Goal: Task Accomplishment & Management: Use online tool/utility

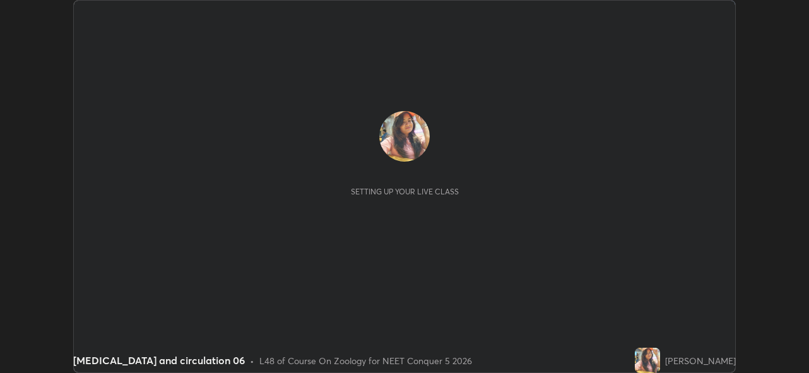
scroll to position [373, 808]
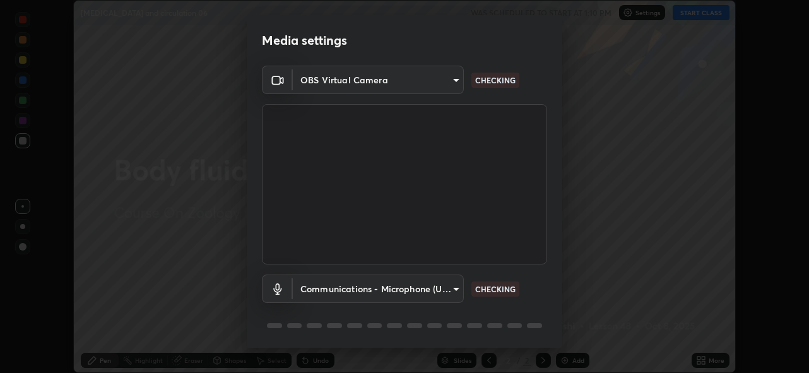
click at [690, 18] on div "Media settings OBS Virtual Camera 5ae49b96af4897e6a410d98cecc9f5d5c34ce44bf214f…" at bounding box center [404, 186] width 809 height 373
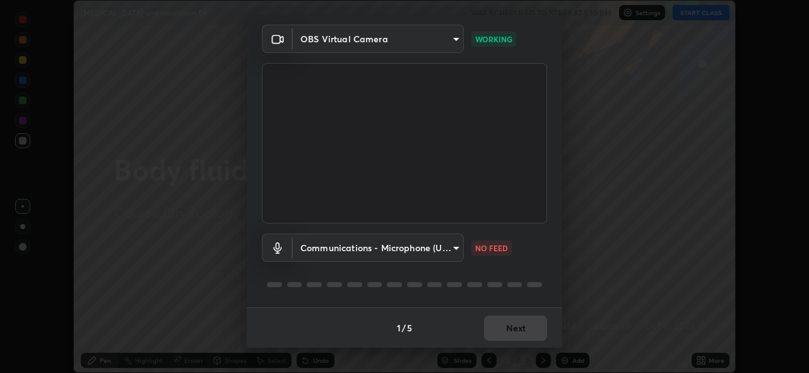
click at [520, 331] on div "1 / 5 Next" at bounding box center [404, 327] width 315 height 40
click at [522, 331] on button "Next" at bounding box center [515, 327] width 63 height 25
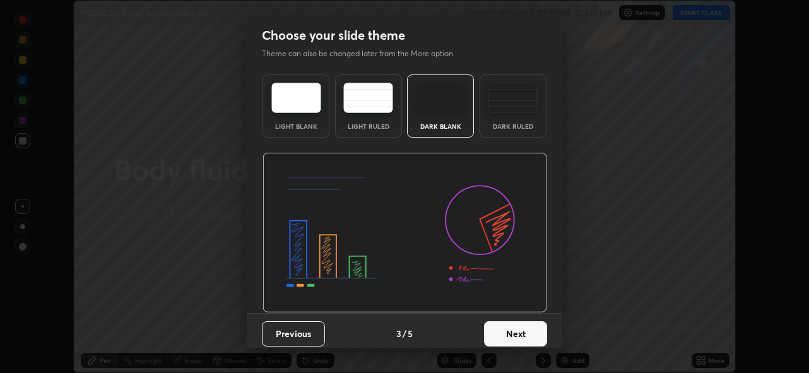
click at [521, 326] on button "Next" at bounding box center [515, 333] width 63 height 25
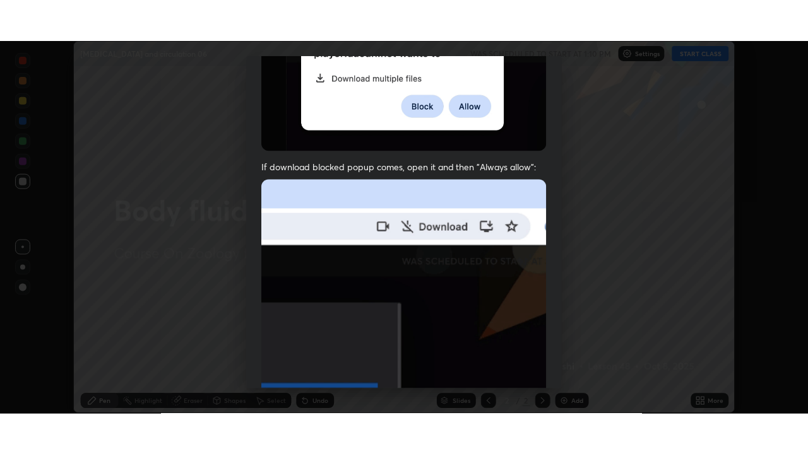
scroll to position [298, 0]
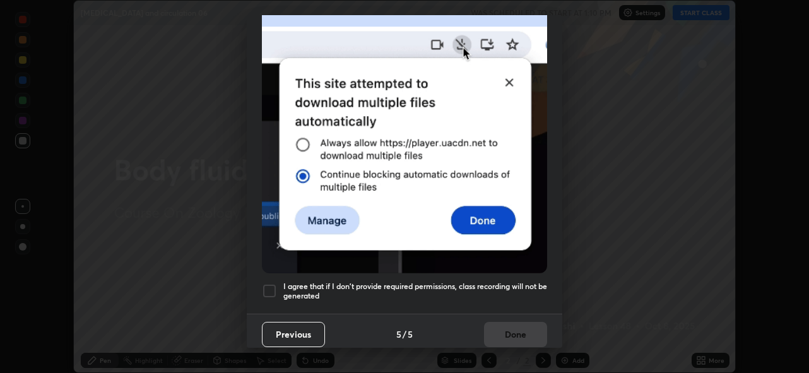
click at [495, 324] on div "Previous 5 / 5 Done" at bounding box center [404, 334] width 315 height 40
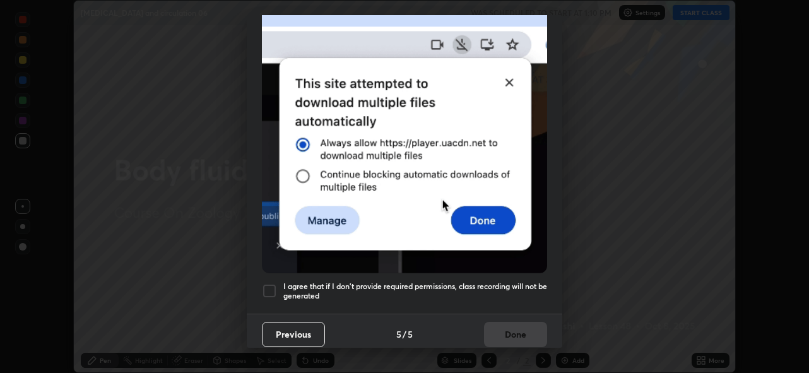
click at [273, 283] on div at bounding box center [269, 290] width 15 height 15
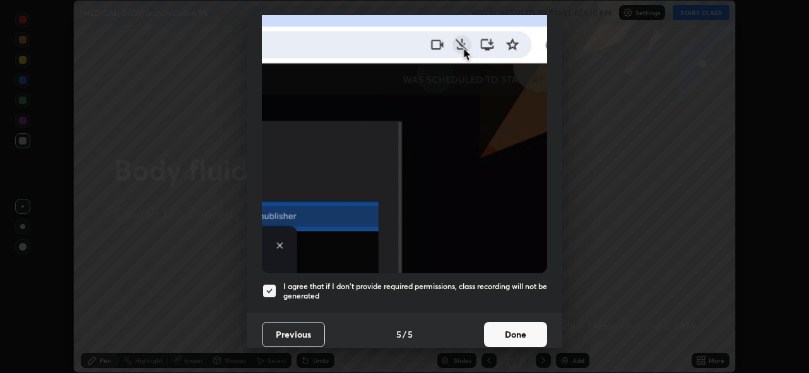
click at [526, 327] on button "Done" at bounding box center [515, 334] width 63 height 25
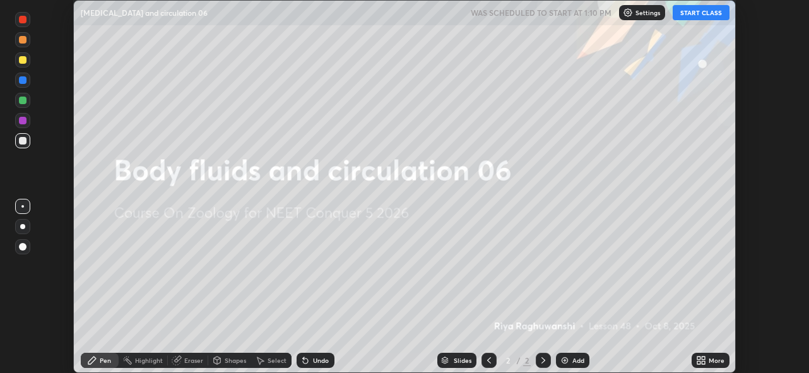
click at [693, 16] on button "START CLASS" at bounding box center [701, 12] width 57 height 15
click at [702, 360] on icon at bounding box center [701, 360] width 10 height 10
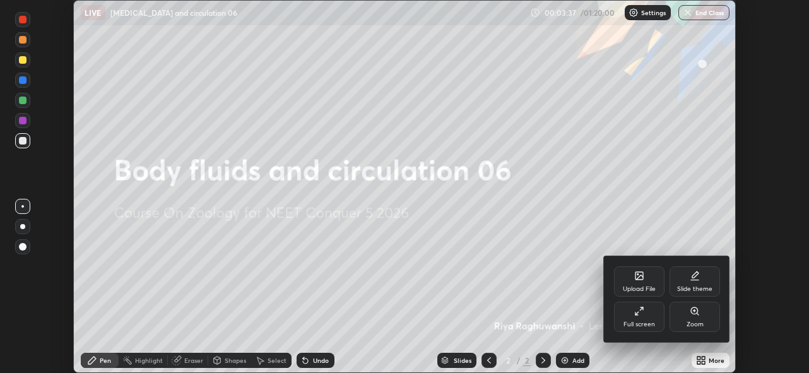
click at [638, 284] on div "Upload File" at bounding box center [639, 281] width 50 height 30
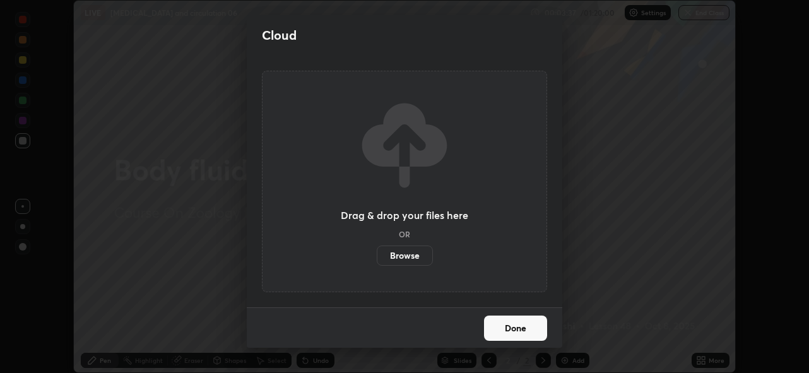
click at [399, 257] on label "Browse" at bounding box center [405, 255] width 56 height 20
click at [377, 257] on input "Browse" at bounding box center [377, 255] width 0 height 20
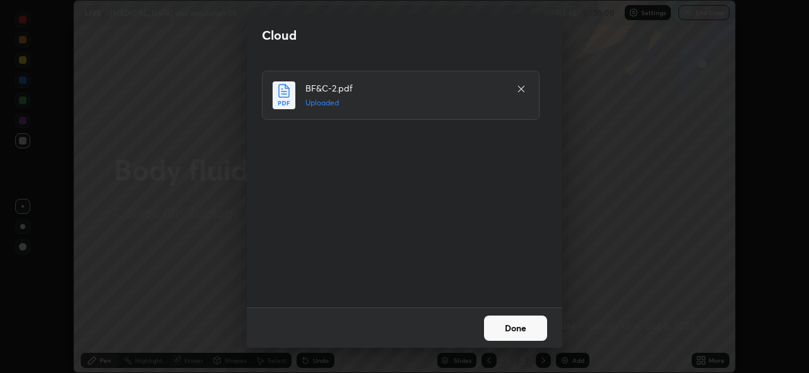
click at [512, 322] on button "Done" at bounding box center [515, 327] width 63 height 25
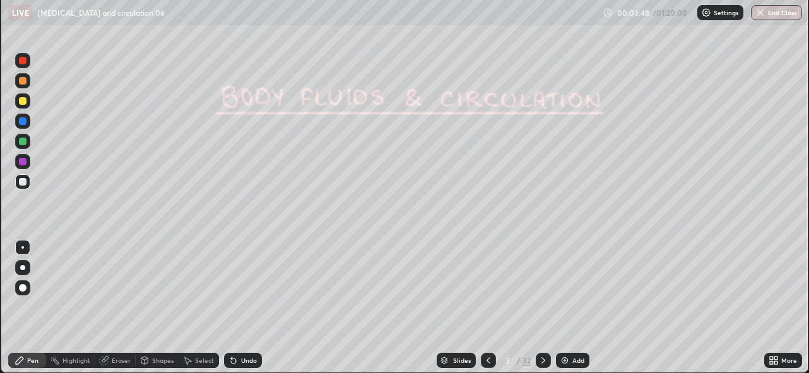
scroll to position [454, 808]
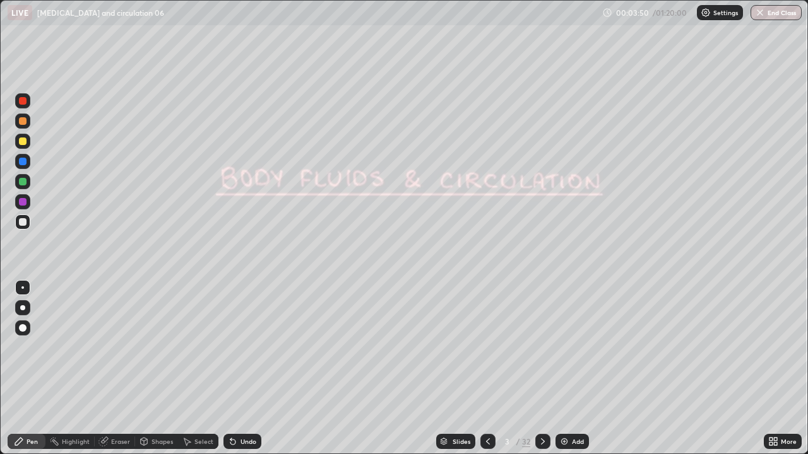
click at [770, 372] on icon at bounding box center [770, 439] width 3 height 3
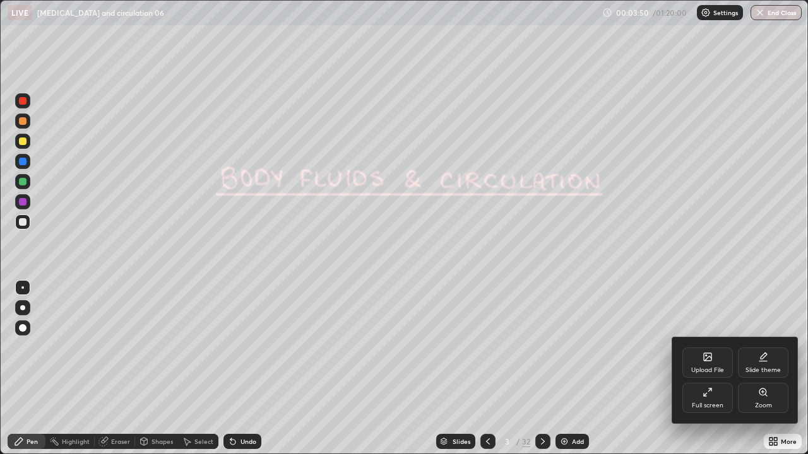
click at [704, 372] on div "Full screen" at bounding box center [707, 398] width 50 height 30
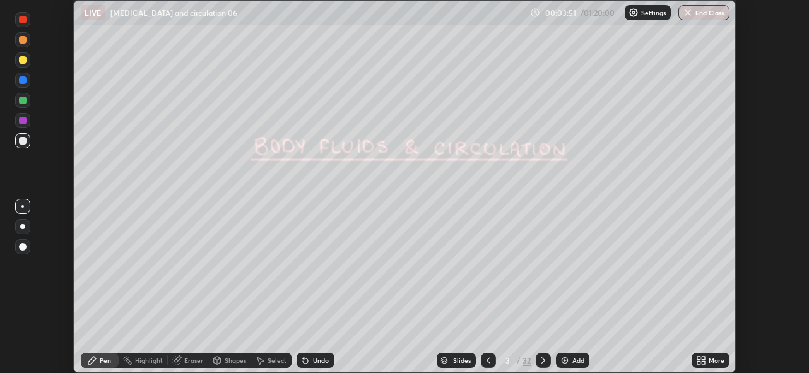
scroll to position [373, 809]
click at [1, 338] on div "Setting up your live class" at bounding box center [404, 186] width 809 height 373
click at [1, 342] on div "Setting up your live class" at bounding box center [404, 186] width 809 height 373
click at [703, 359] on icon at bounding box center [703, 357] width 3 height 3
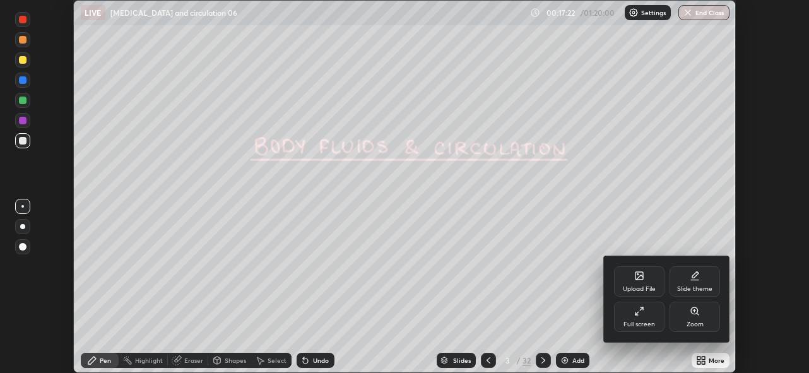
click at [569, 309] on div at bounding box center [404, 186] width 809 height 373
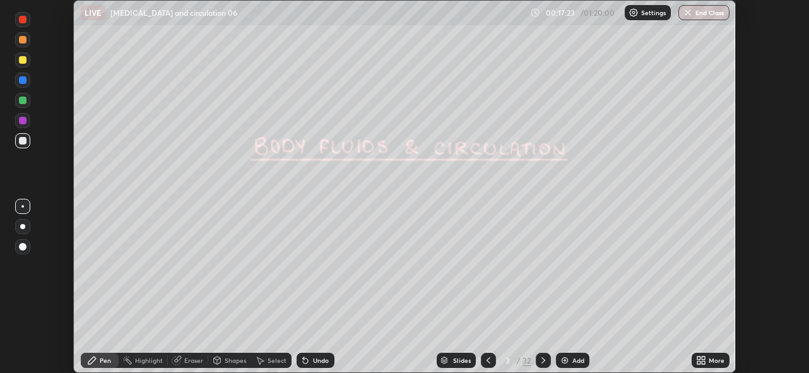
click at [468, 358] on div "Slides" at bounding box center [462, 360] width 18 height 6
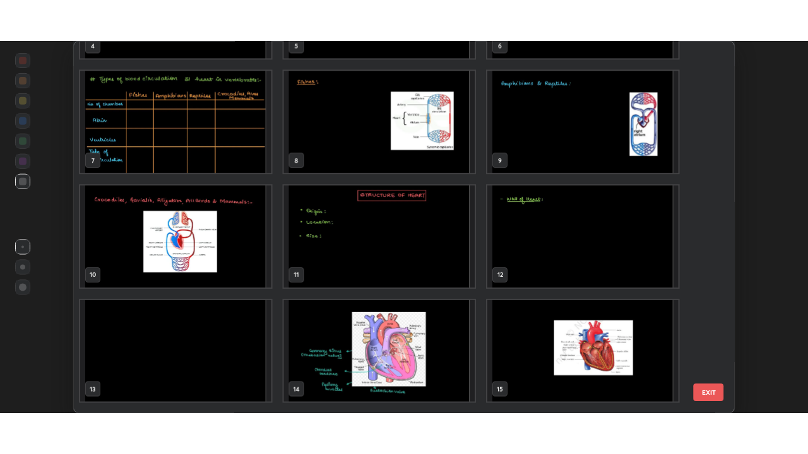
scroll to position [218, 0]
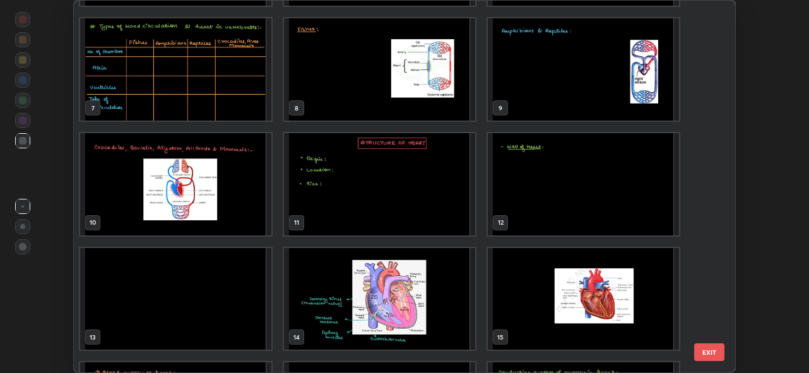
click at [541, 294] on img "grid" at bounding box center [583, 299] width 191 height 102
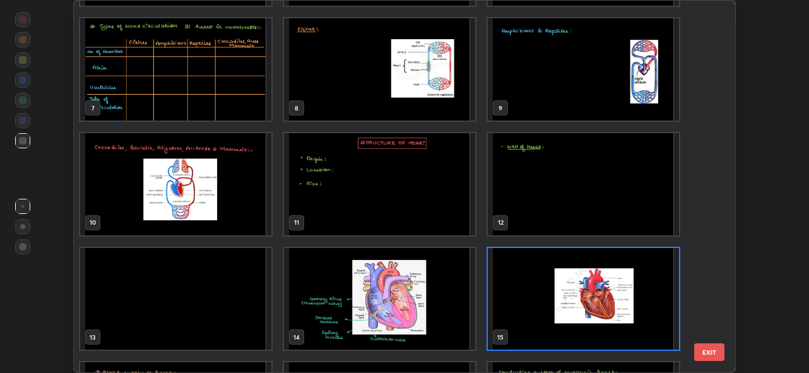
click at [540, 295] on img "grid" at bounding box center [583, 299] width 191 height 102
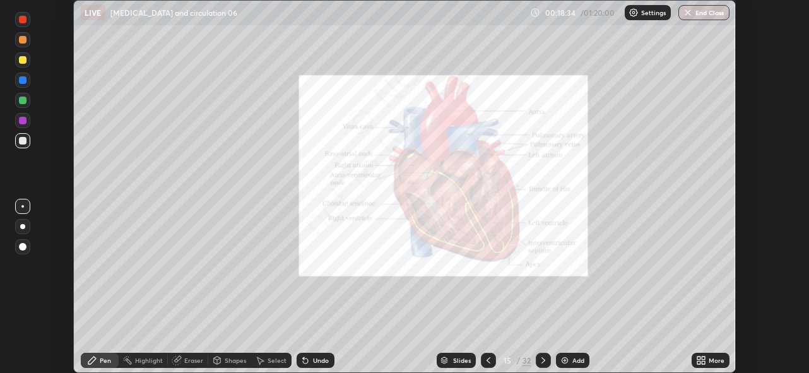
click at [703, 362] on icon at bounding box center [703, 362] width 3 height 3
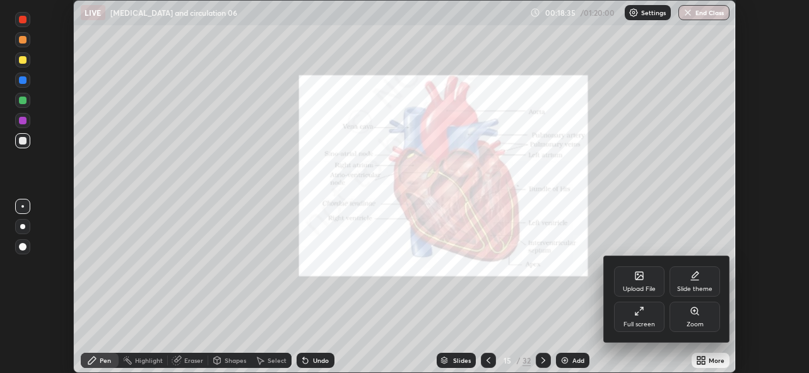
click at [647, 315] on div "Full screen" at bounding box center [639, 317] width 50 height 30
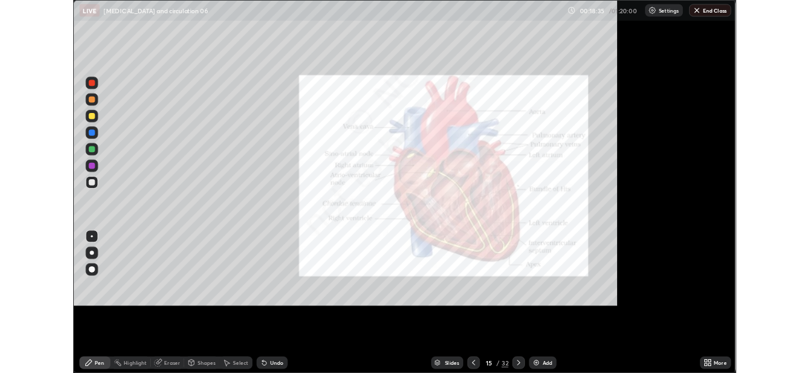
scroll to position [454, 808]
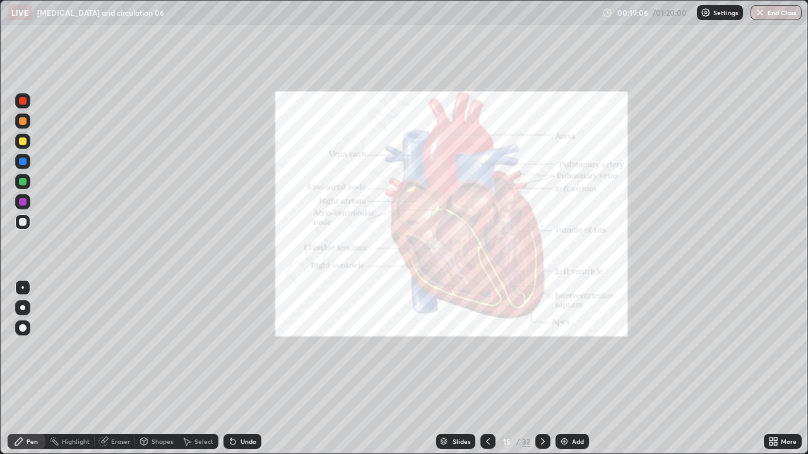
click at [543, 372] on icon at bounding box center [543, 442] width 10 height 10
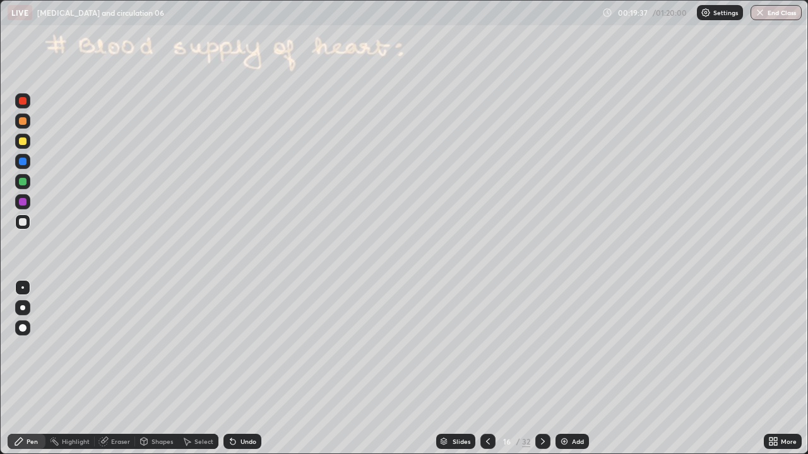
click at [541, 372] on icon at bounding box center [543, 442] width 10 height 10
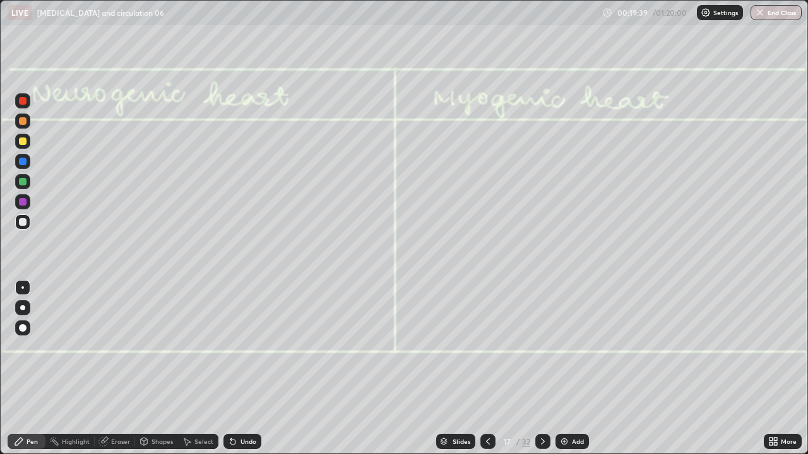
click at [545, 372] on icon at bounding box center [543, 442] width 10 height 10
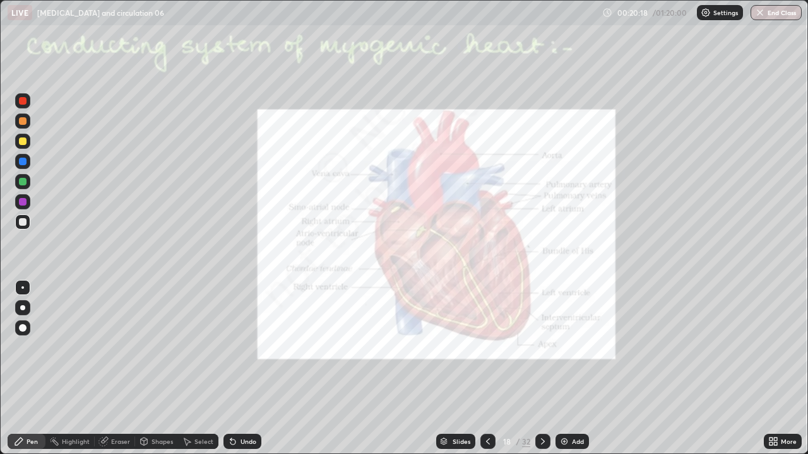
click at [485, 372] on icon at bounding box center [488, 442] width 10 height 10
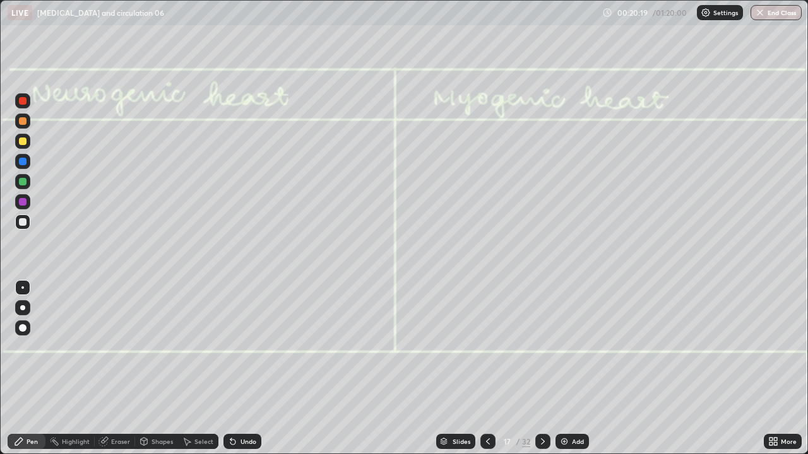
click at [540, 372] on icon at bounding box center [543, 442] width 10 height 10
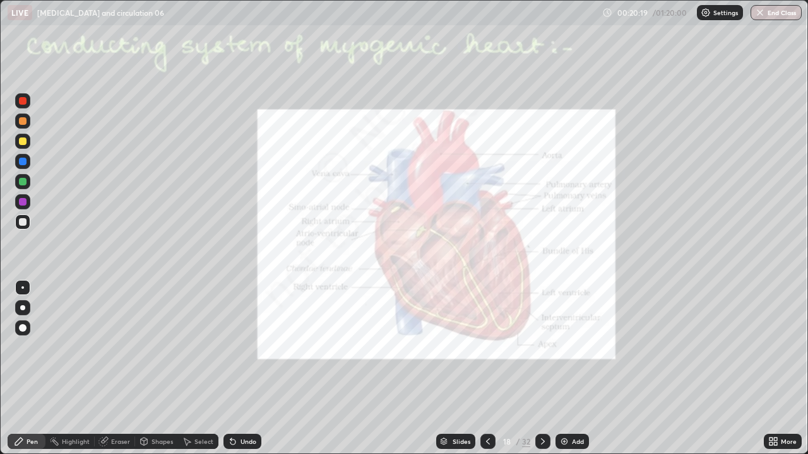
click at [543, 372] on icon at bounding box center [543, 442] width 10 height 10
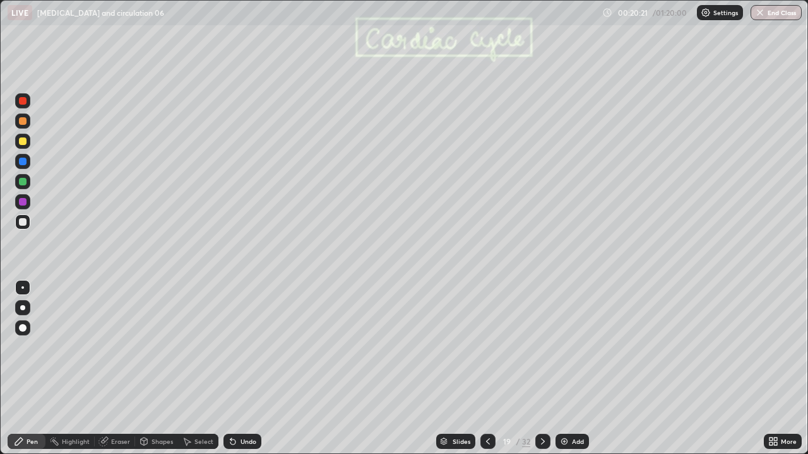
click at [489, 372] on icon at bounding box center [488, 442] width 10 height 10
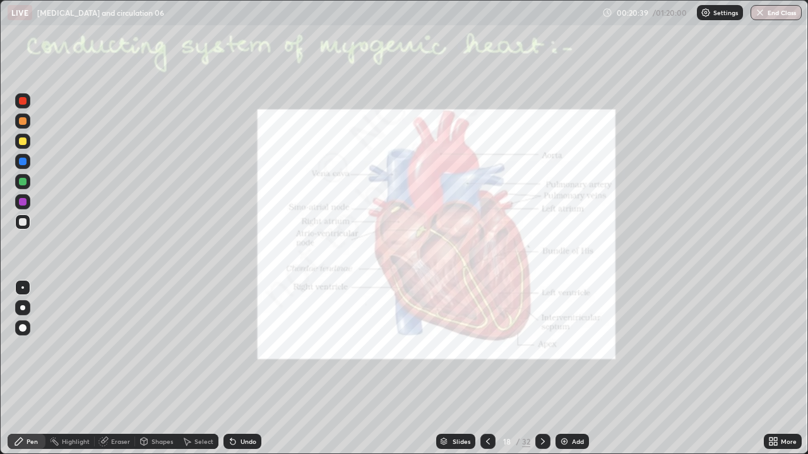
click at [776, 372] on icon at bounding box center [775, 443] width 3 height 3
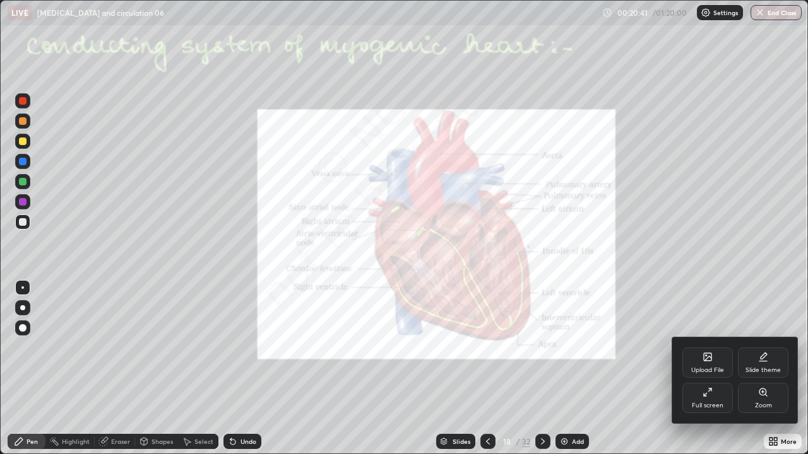
click at [710, 372] on div "Full screen" at bounding box center [708, 406] width 32 height 6
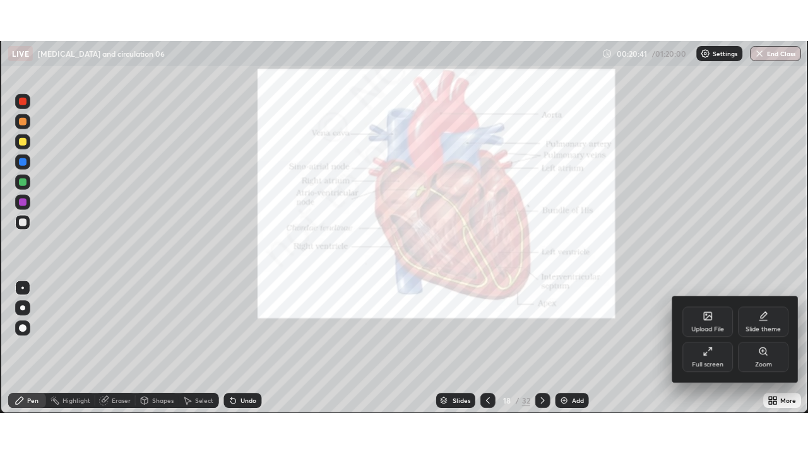
scroll to position [373, 809]
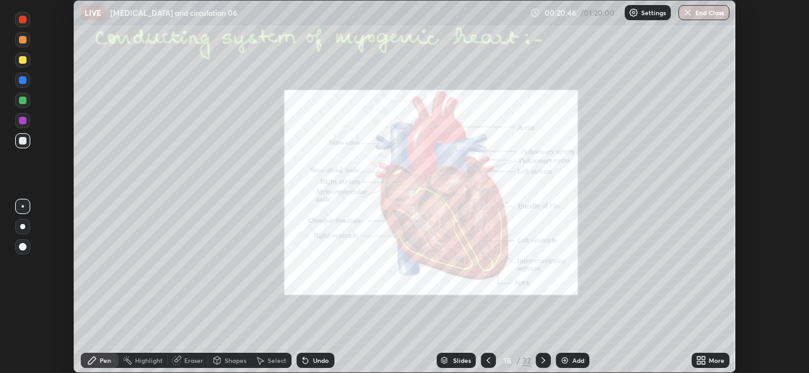
click at [704, 362] on icon at bounding box center [703, 362] width 3 height 3
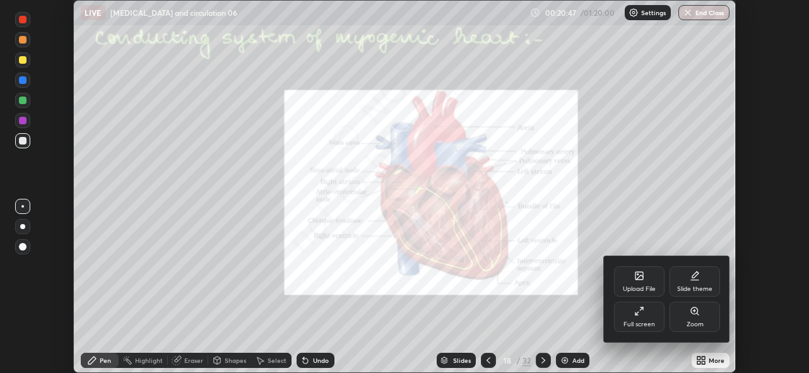
click at [654, 322] on div "Full screen" at bounding box center [639, 324] width 32 height 6
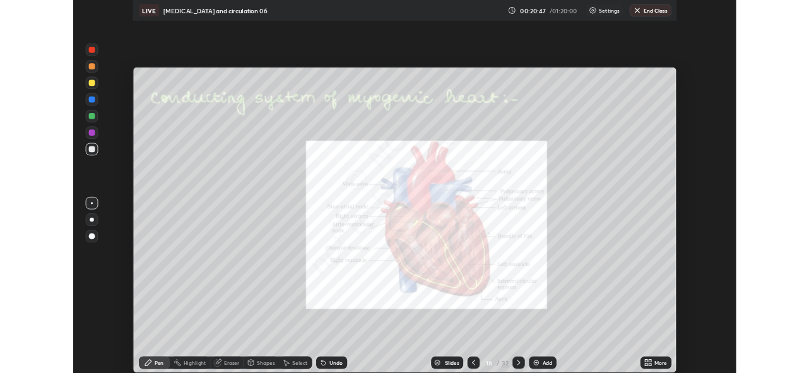
scroll to position [454, 808]
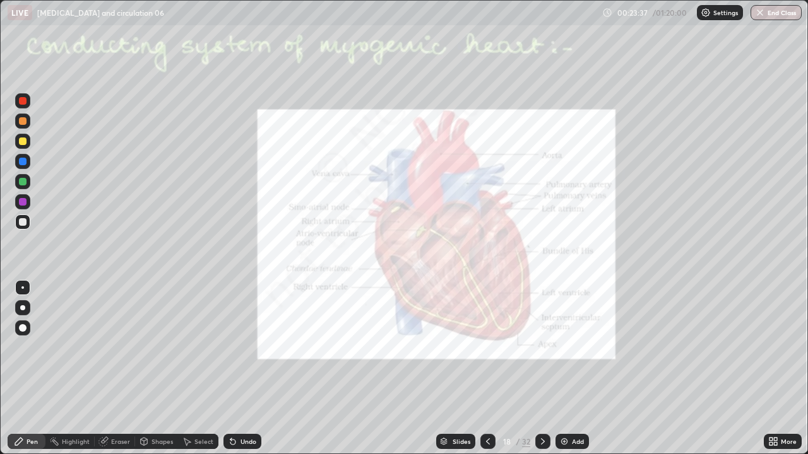
click at [32, 372] on div "Pen" at bounding box center [32, 442] width 11 height 6
click at [65, 372] on div "Highlight" at bounding box center [69, 441] width 49 height 15
click at [41, 372] on div "Pen" at bounding box center [27, 441] width 38 height 15
click at [32, 372] on div "Pen" at bounding box center [27, 441] width 38 height 15
click at [23, 203] on div at bounding box center [23, 202] width 8 height 8
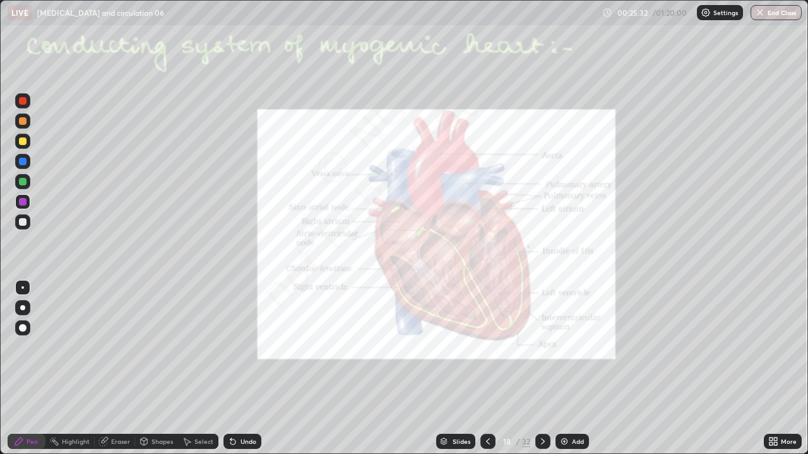
click at [21, 184] on div at bounding box center [23, 182] width 8 height 8
click at [23, 308] on div at bounding box center [22, 307] width 5 height 5
click at [230, 372] on icon at bounding box center [232, 442] width 5 height 5
click at [20, 224] on div at bounding box center [23, 222] width 8 height 8
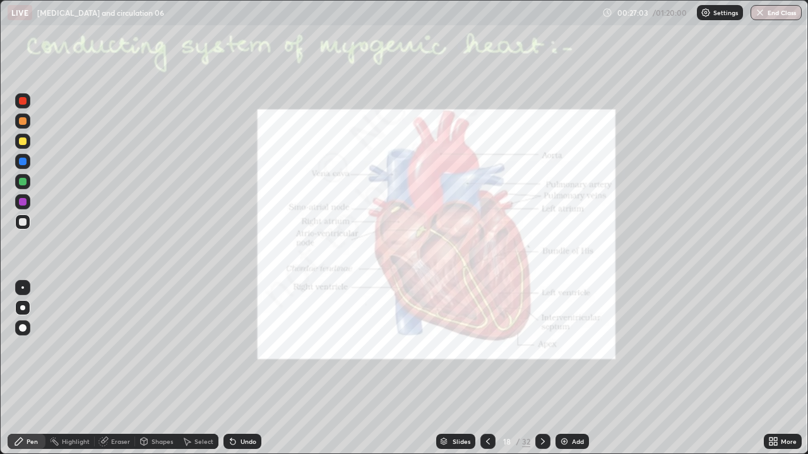
click at [23, 288] on div at bounding box center [22, 287] width 3 height 3
click at [110, 372] on div "Eraser" at bounding box center [115, 441] width 40 height 15
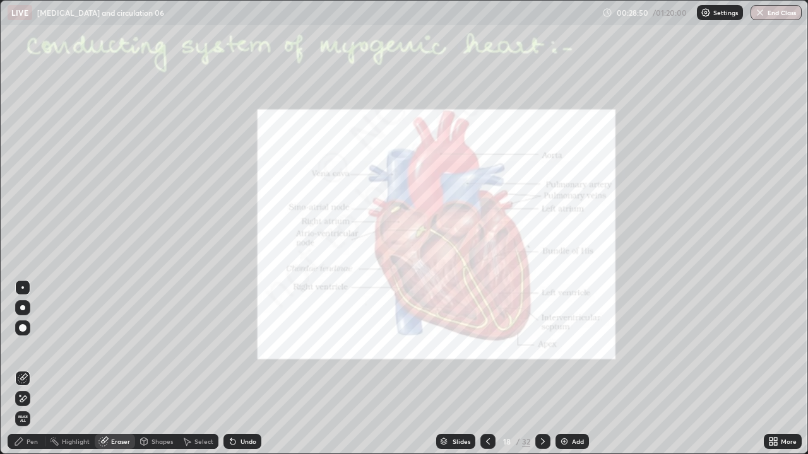
click at [35, 372] on div "Pen" at bounding box center [27, 441] width 38 height 25
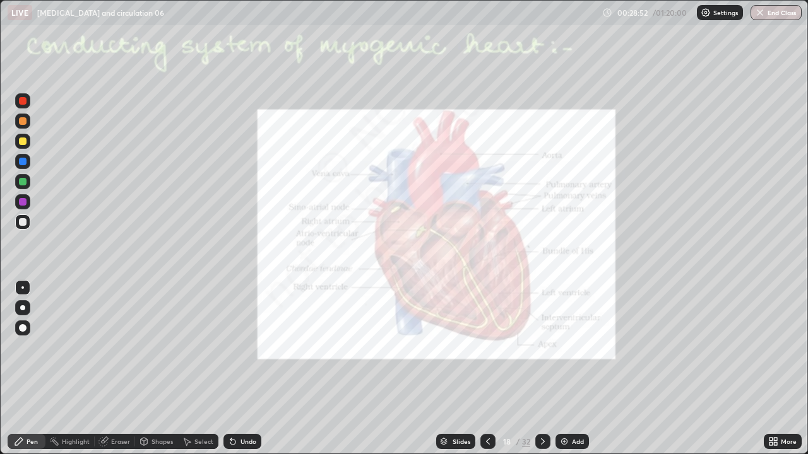
click at [109, 372] on div "Eraser" at bounding box center [115, 441] width 40 height 15
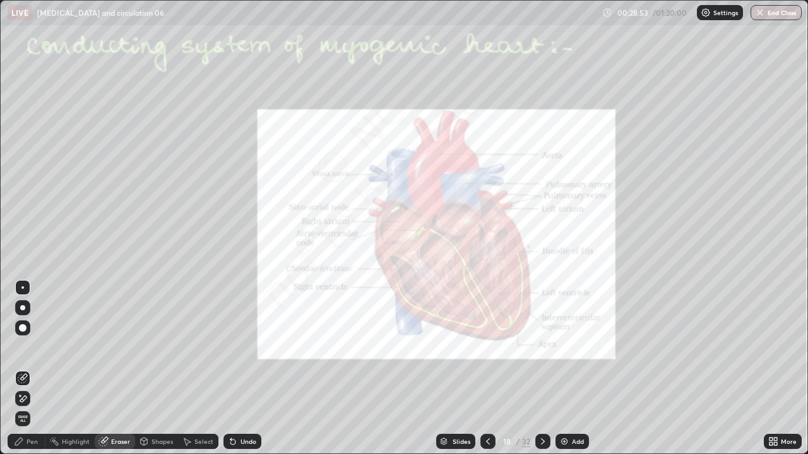
click at [23, 372] on span "Erase all" at bounding box center [23, 419] width 14 height 8
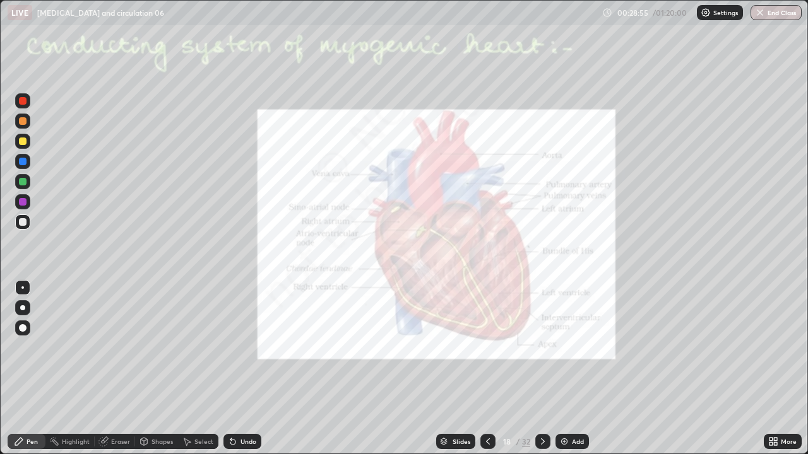
click at [32, 372] on div "Pen" at bounding box center [27, 441] width 38 height 15
click at [23, 228] on div at bounding box center [22, 222] width 15 height 15
click at [23, 203] on div at bounding box center [23, 202] width 8 height 8
click at [23, 308] on div at bounding box center [22, 307] width 5 height 5
click at [230, 372] on icon at bounding box center [230, 439] width 1 height 1
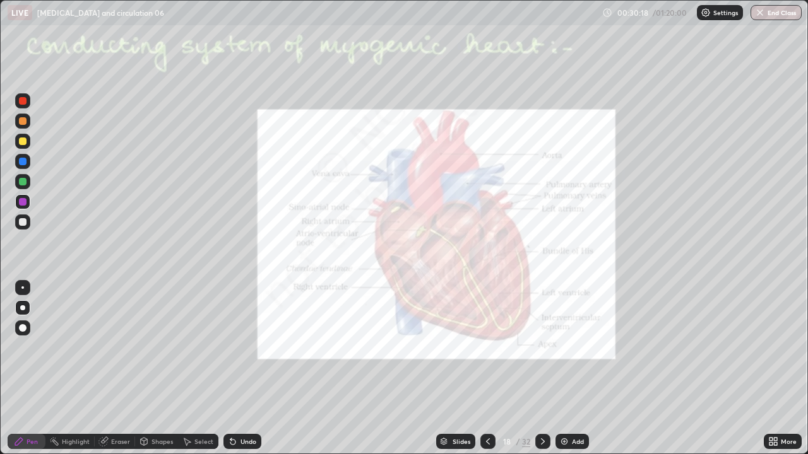
click at [230, 372] on icon at bounding box center [230, 439] width 1 height 1
click at [21, 162] on div at bounding box center [23, 162] width 8 height 8
click at [23, 288] on div at bounding box center [22, 287] width 3 height 3
click at [19, 203] on div at bounding box center [23, 202] width 8 height 8
click at [24, 187] on div at bounding box center [22, 181] width 15 height 15
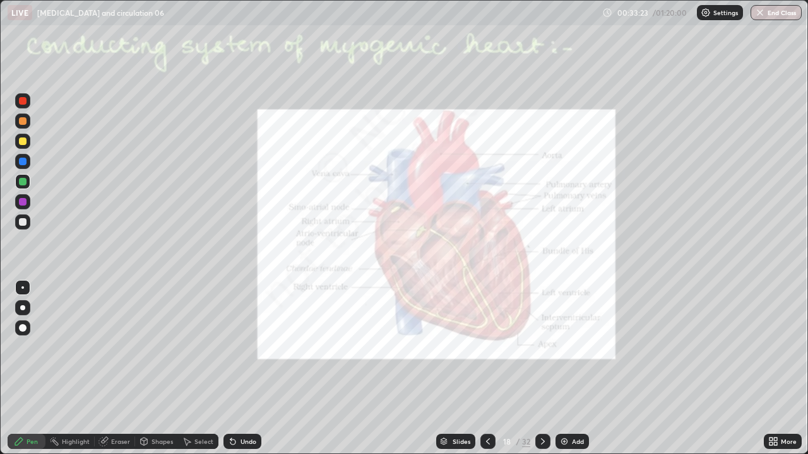
click at [26, 202] on div at bounding box center [23, 202] width 8 height 8
click at [25, 139] on div at bounding box center [23, 142] width 8 height 8
click at [23, 328] on div at bounding box center [23, 328] width 8 height 8
click at [542, 372] on icon at bounding box center [543, 442] width 10 height 10
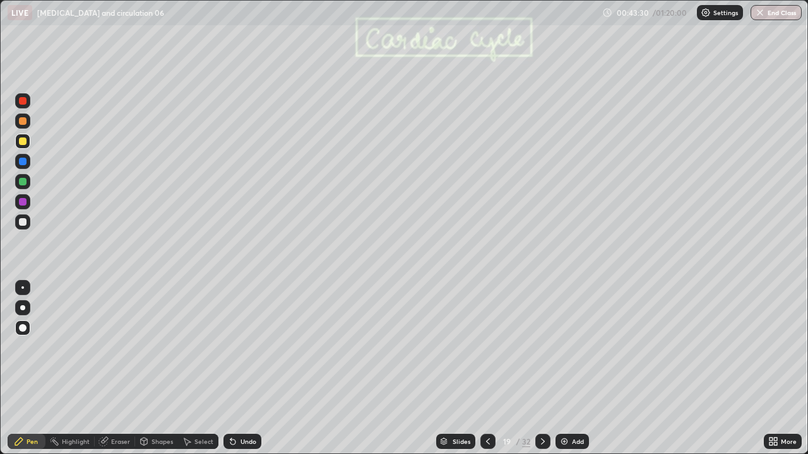
click at [22, 221] on div at bounding box center [23, 222] width 8 height 8
click at [23, 288] on div at bounding box center [22, 287] width 3 height 3
click at [230, 372] on icon at bounding box center [230, 439] width 1 height 1
click at [230, 372] on icon at bounding box center [232, 442] width 5 height 5
click at [253, 372] on div "Undo" at bounding box center [248, 442] width 16 height 6
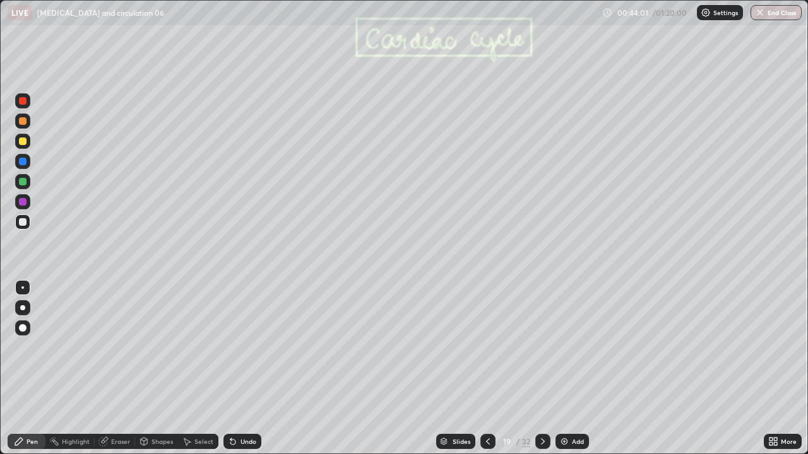
click at [254, 372] on div "Undo" at bounding box center [248, 442] width 16 height 6
click at [257, 372] on div "Undo" at bounding box center [242, 441] width 38 height 15
click at [256, 372] on div "Undo" at bounding box center [242, 441] width 38 height 15
click at [20, 165] on div at bounding box center [23, 162] width 8 height 8
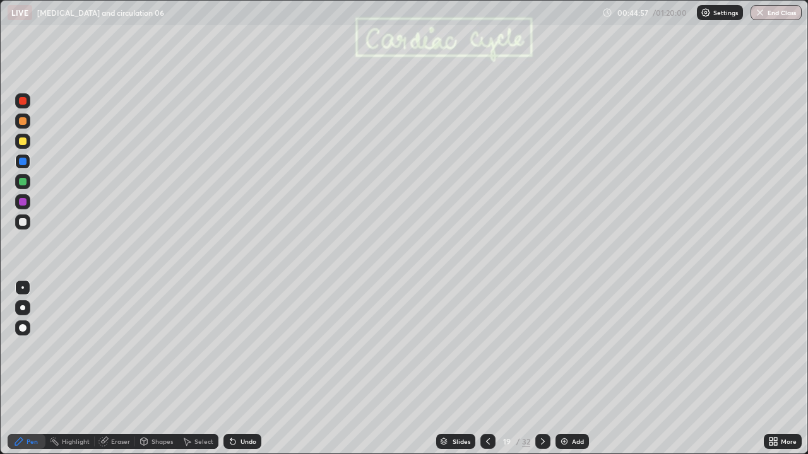
click at [23, 203] on div at bounding box center [23, 202] width 8 height 8
click at [64, 372] on div "Highlight" at bounding box center [76, 442] width 28 height 6
click at [115, 372] on div "Eraser" at bounding box center [120, 442] width 19 height 6
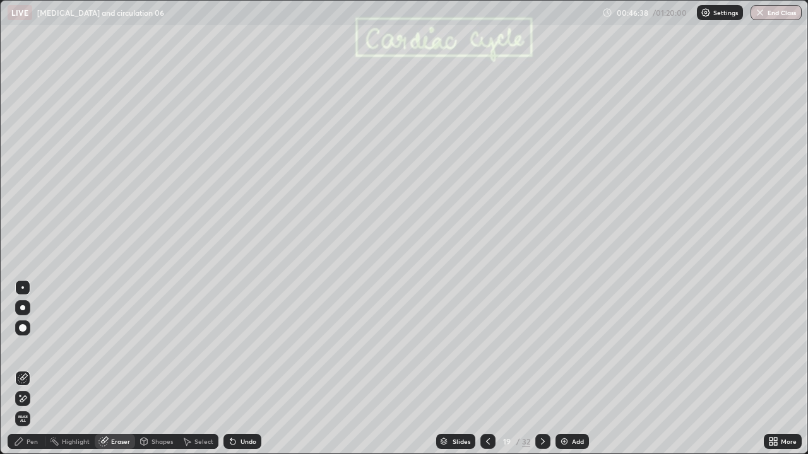
click at [153, 372] on div "Shapes" at bounding box center [161, 442] width 21 height 6
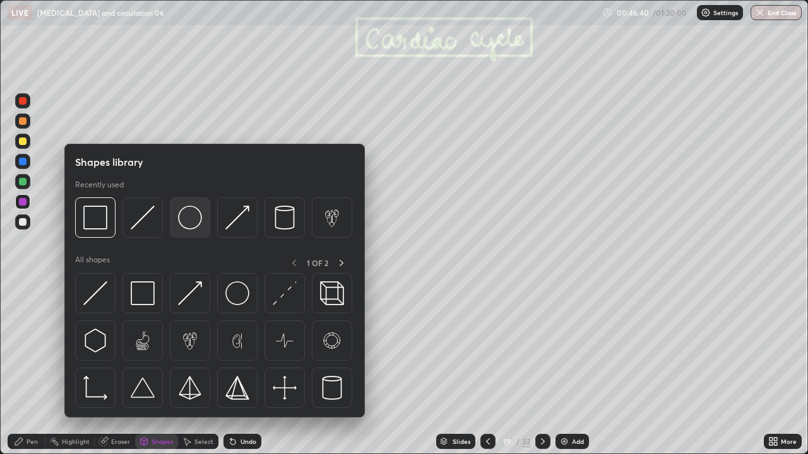
click at [189, 227] on img at bounding box center [190, 218] width 24 height 24
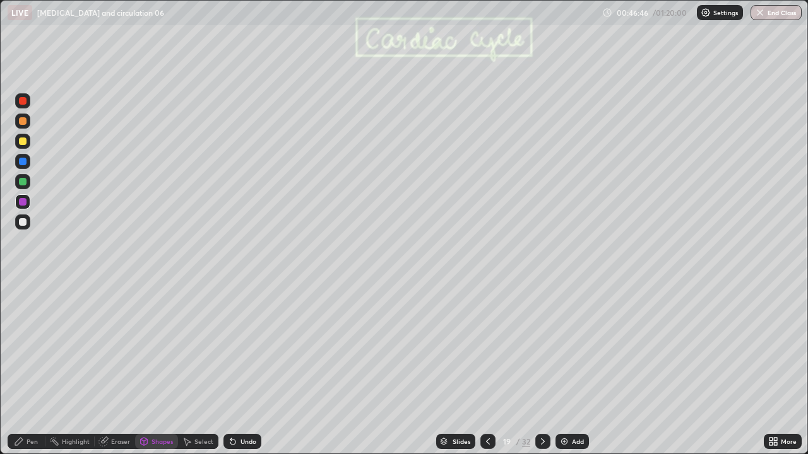
click at [24, 372] on div "Pen" at bounding box center [27, 441] width 38 height 15
click at [230, 372] on icon at bounding box center [230, 439] width 1 height 1
click at [228, 372] on icon at bounding box center [233, 442] width 10 height 10
click at [230, 372] on icon at bounding box center [230, 439] width 1 height 1
click at [233, 372] on icon at bounding box center [233, 442] width 10 height 10
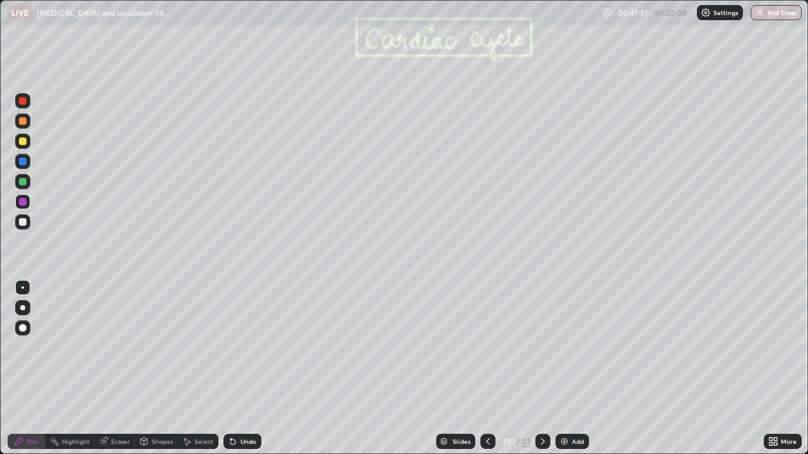
click at [233, 372] on icon at bounding box center [233, 442] width 10 height 10
click at [234, 372] on icon at bounding box center [233, 442] width 10 height 10
click at [25, 224] on div at bounding box center [23, 222] width 8 height 8
click at [233, 372] on icon at bounding box center [232, 442] width 5 height 5
click at [230, 372] on icon at bounding box center [232, 442] width 5 height 5
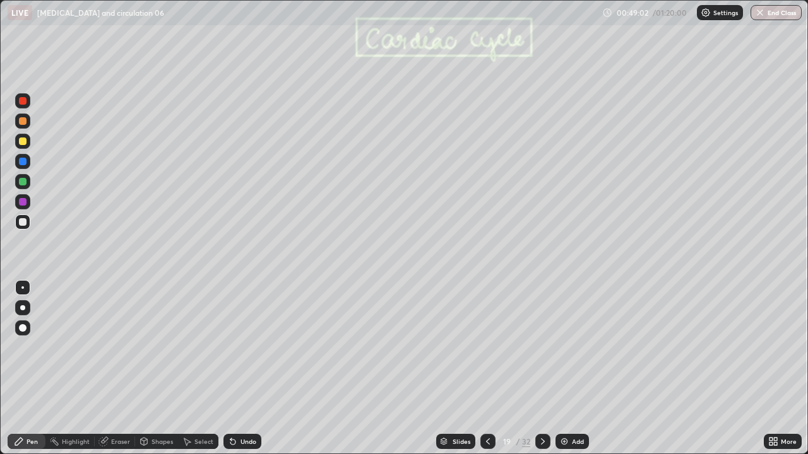
click at [230, 372] on icon at bounding box center [232, 442] width 5 height 5
click at [232, 372] on icon at bounding box center [232, 442] width 5 height 5
click at [230, 372] on icon at bounding box center [232, 442] width 5 height 5
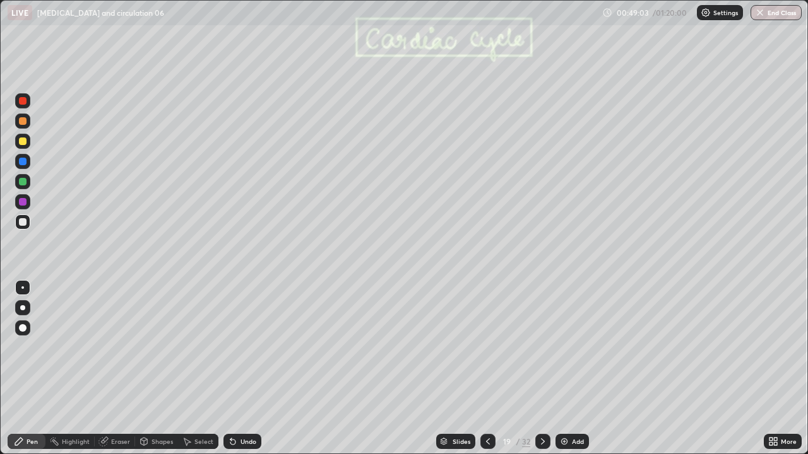
click at [230, 372] on icon at bounding box center [232, 442] width 5 height 5
click at [231, 372] on icon at bounding box center [232, 442] width 5 height 5
click at [230, 372] on icon at bounding box center [232, 442] width 5 height 5
click at [228, 372] on icon at bounding box center [233, 442] width 10 height 10
click at [230, 372] on icon at bounding box center [232, 442] width 5 height 5
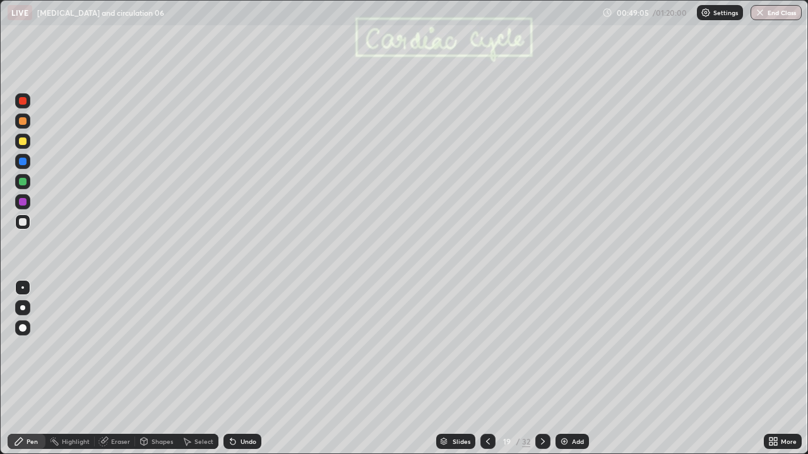
click at [230, 372] on icon at bounding box center [232, 442] width 5 height 5
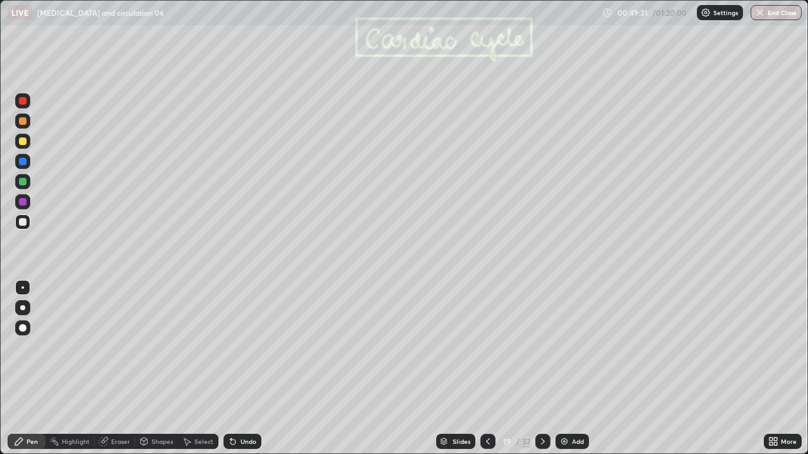
click at [159, 372] on div "Shapes" at bounding box center [161, 442] width 21 height 6
click at [203, 372] on div "Select" at bounding box center [203, 442] width 19 height 6
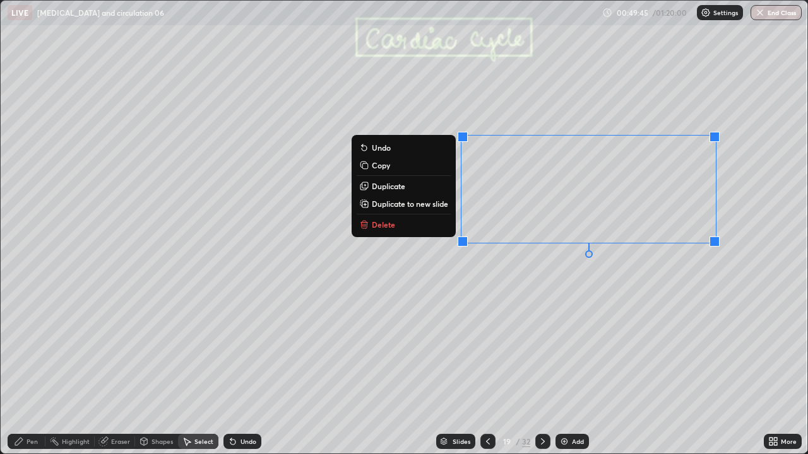
click at [572, 290] on div "0 ° Undo Copy Duplicate Duplicate to new slide Delete" at bounding box center [404, 227] width 806 height 453
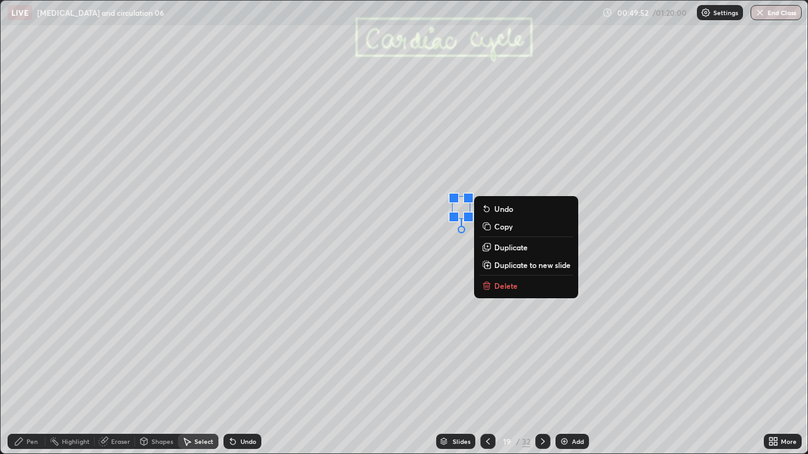
click at [39, 372] on div "Pen" at bounding box center [27, 441] width 38 height 15
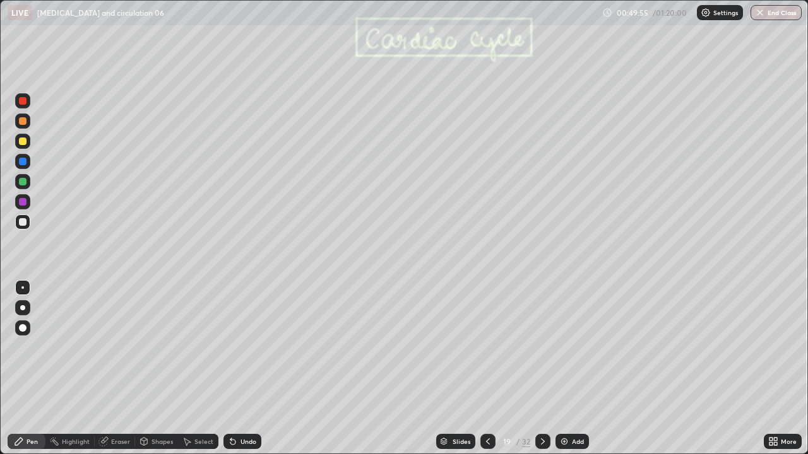
click at [158, 372] on div "Shapes" at bounding box center [161, 442] width 21 height 6
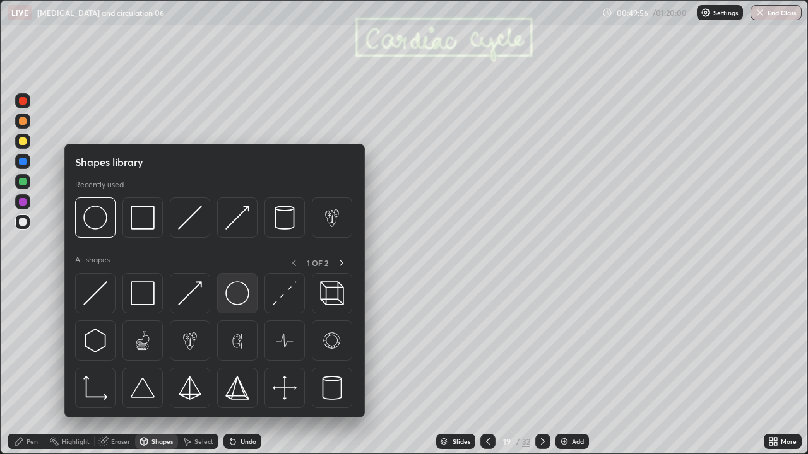
click at [237, 298] on img at bounding box center [237, 293] width 24 height 24
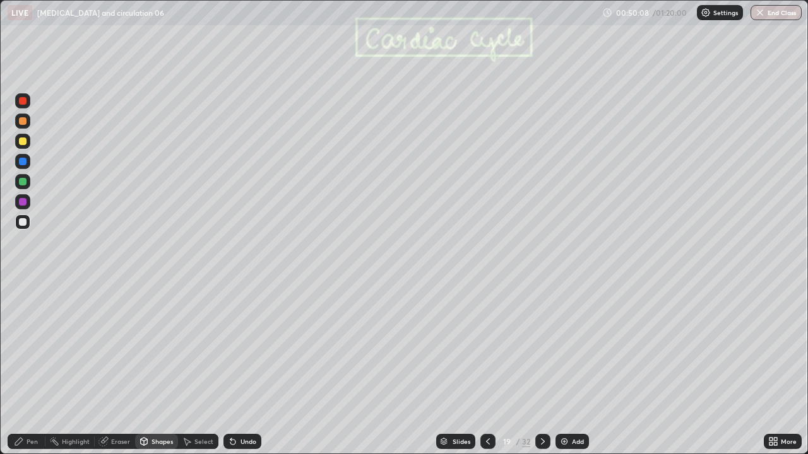
click at [204, 372] on div "Select" at bounding box center [203, 442] width 19 height 6
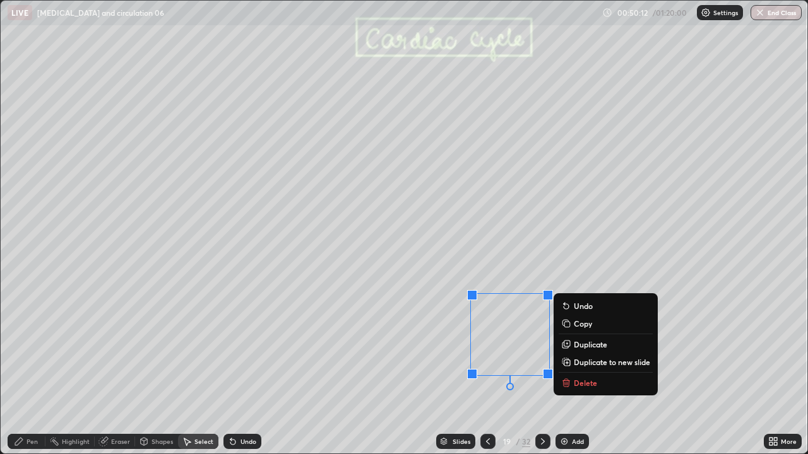
click at [594, 267] on div "0 ° Undo Copy Duplicate Duplicate to new slide Delete" at bounding box center [404, 227] width 806 height 453
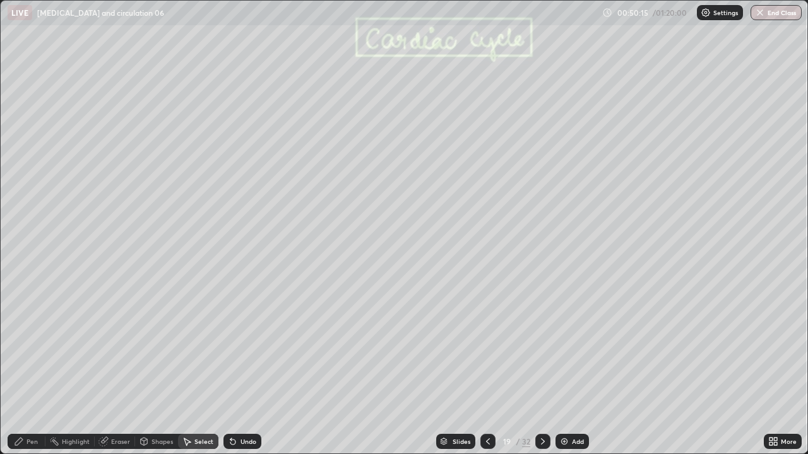
click at [24, 372] on icon at bounding box center [19, 442] width 10 height 10
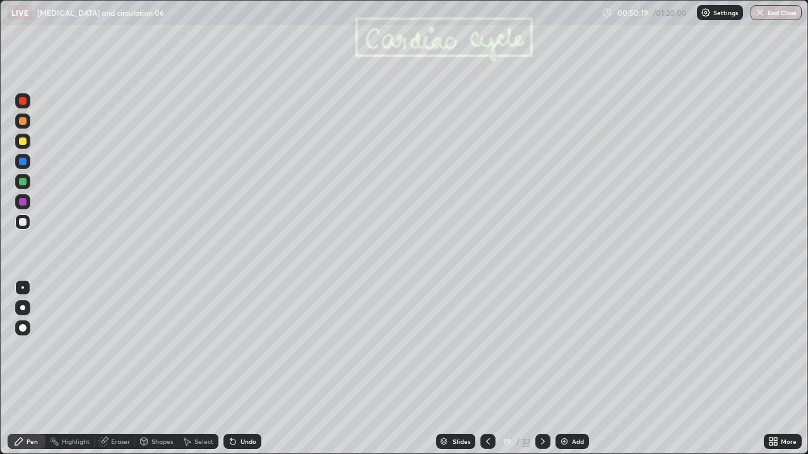
click at [23, 182] on div at bounding box center [23, 182] width 8 height 8
click at [243, 372] on div "Undo" at bounding box center [248, 442] width 16 height 6
click at [157, 372] on div "Shapes" at bounding box center [161, 442] width 21 height 6
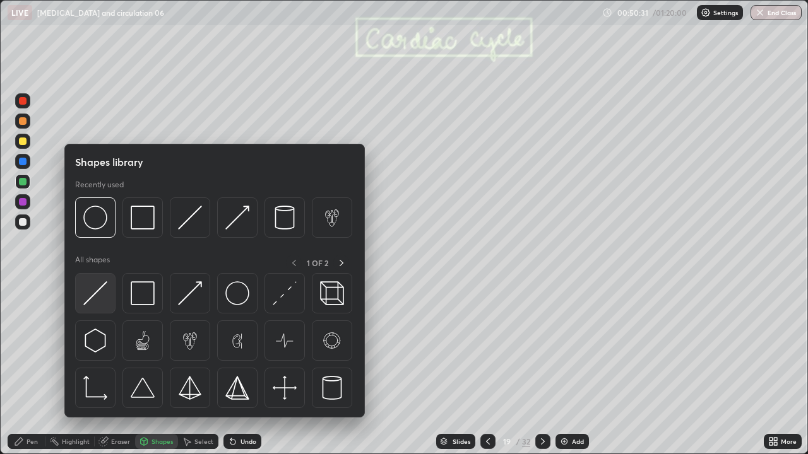
click at [101, 299] on img at bounding box center [95, 293] width 24 height 24
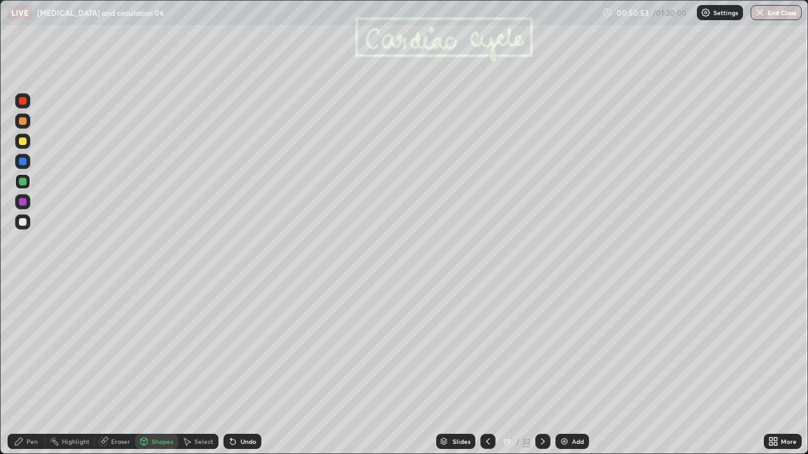
click at [23, 186] on div at bounding box center [22, 181] width 15 height 15
click at [245, 372] on div "Undo" at bounding box center [248, 442] width 16 height 6
click at [40, 372] on div "Pen" at bounding box center [27, 441] width 38 height 15
click at [22, 203] on div at bounding box center [23, 202] width 8 height 8
click at [19, 325] on div at bounding box center [22, 328] width 15 height 15
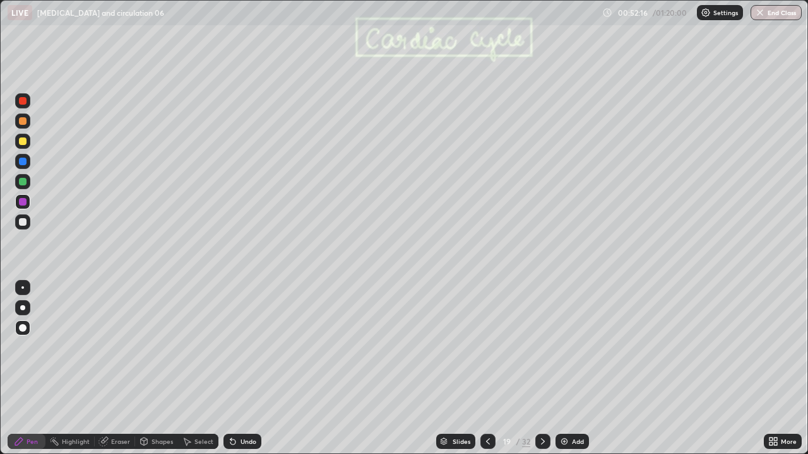
click at [21, 181] on div at bounding box center [23, 182] width 8 height 8
click at [23, 288] on div at bounding box center [22, 287] width 3 height 3
click at [541, 372] on icon at bounding box center [543, 442] width 10 height 10
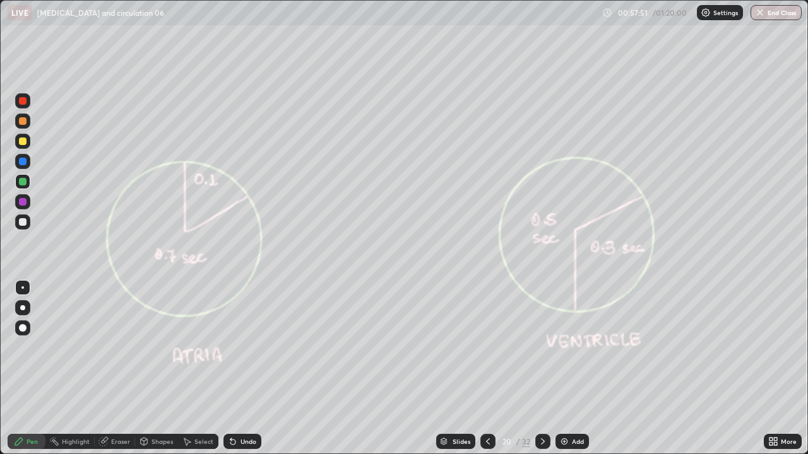
click at [545, 372] on div at bounding box center [542, 441] width 15 height 15
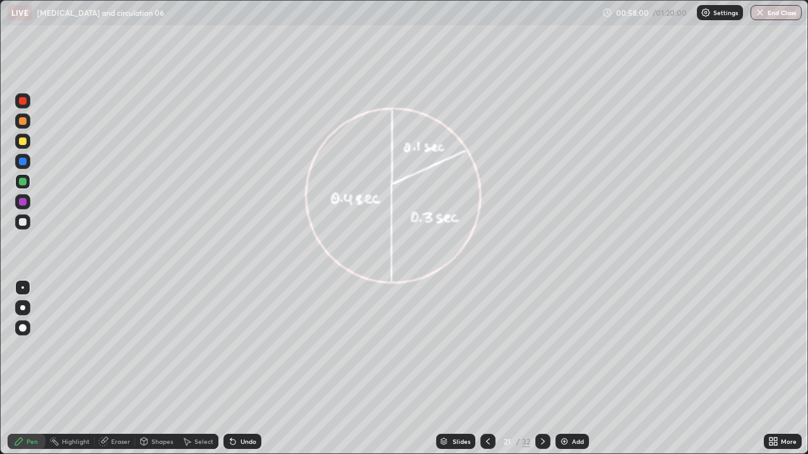
click at [544, 372] on icon at bounding box center [543, 442] width 10 height 10
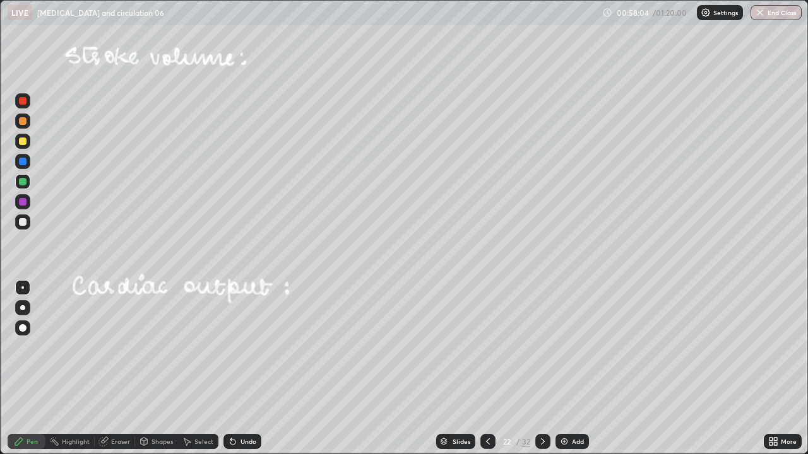
click at [541, 372] on icon at bounding box center [543, 442] width 10 height 10
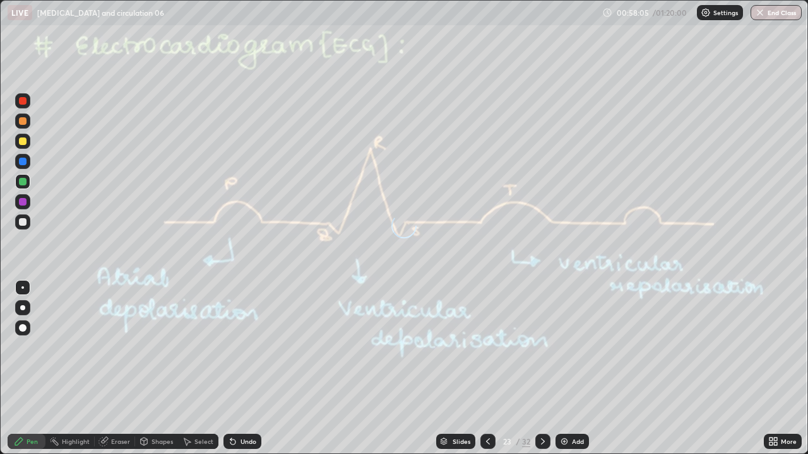
click at [563, 372] on div "Add" at bounding box center [571, 441] width 33 height 15
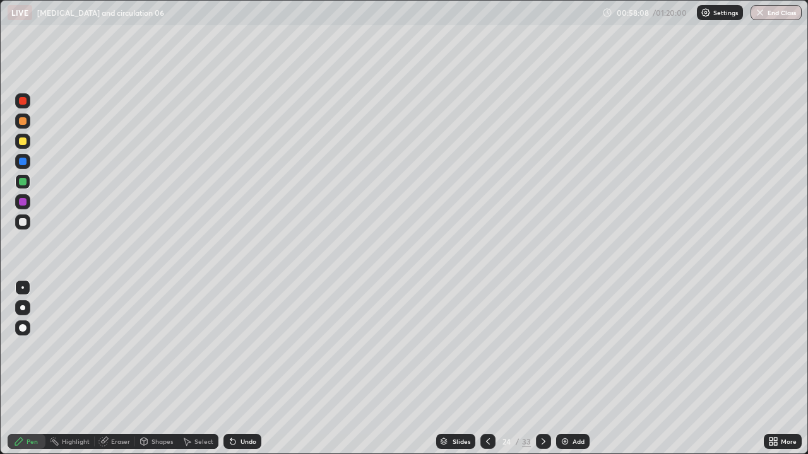
click at [541, 372] on icon at bounding box center [543, 442] width 10 height 10
click at [486, 372] on icon at bounding box center [488, 442] width 10 height 10
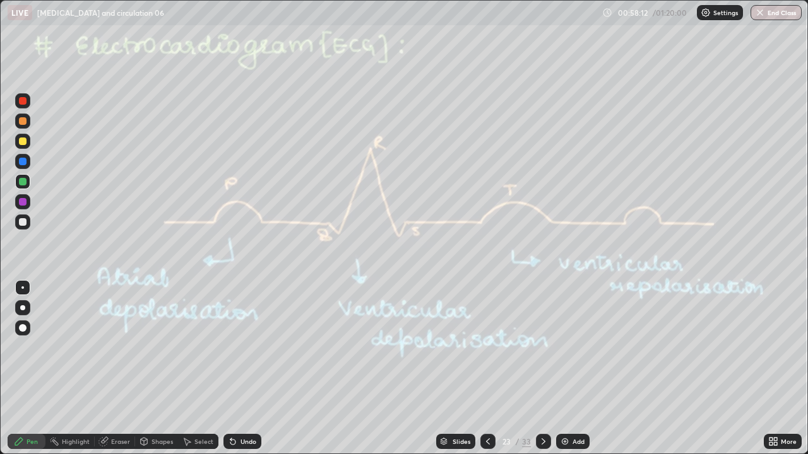
click at [488, 372] on icon at bounding box center [488, 442] width 10 height 10
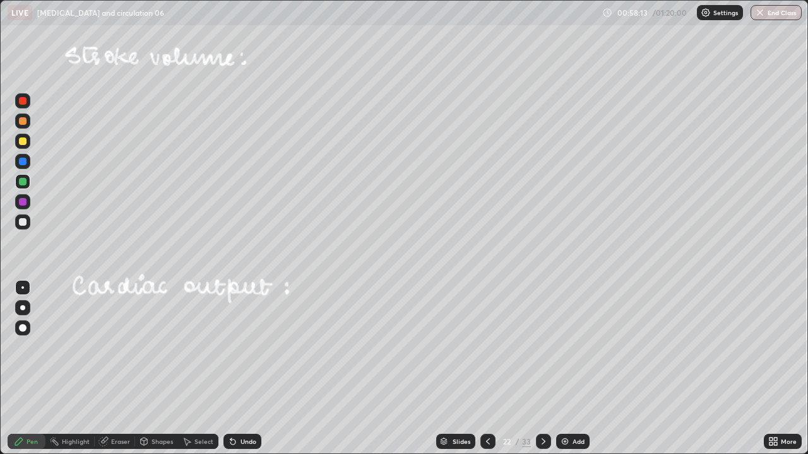
click at [486, 372] on icon at bounding box center [488, 442] width 10 height 10
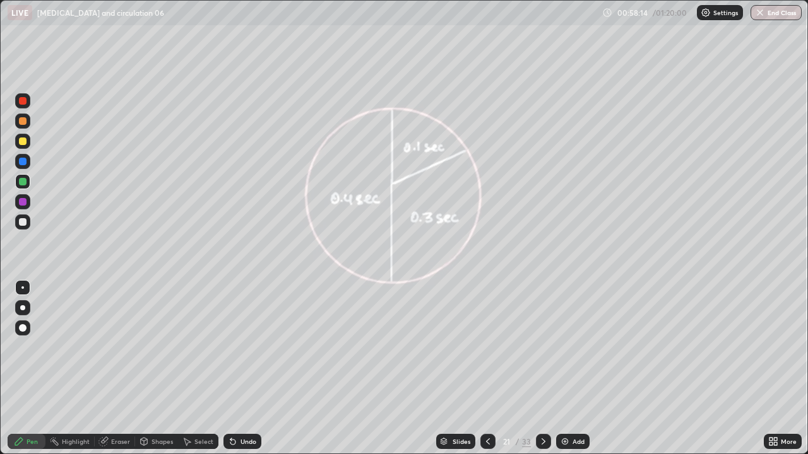
click at [486, 372] on icon at bounding box center [488, 442] width 10 height 10
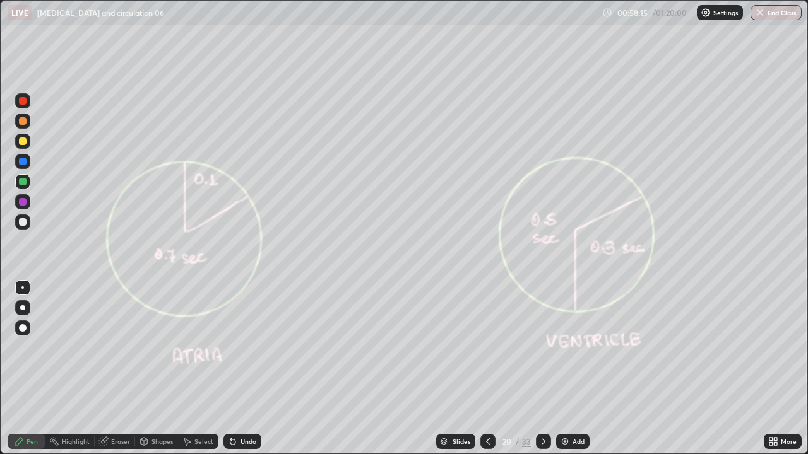
click at [488, 372] on icon at bounding box center [488, 442] width 10 height 10
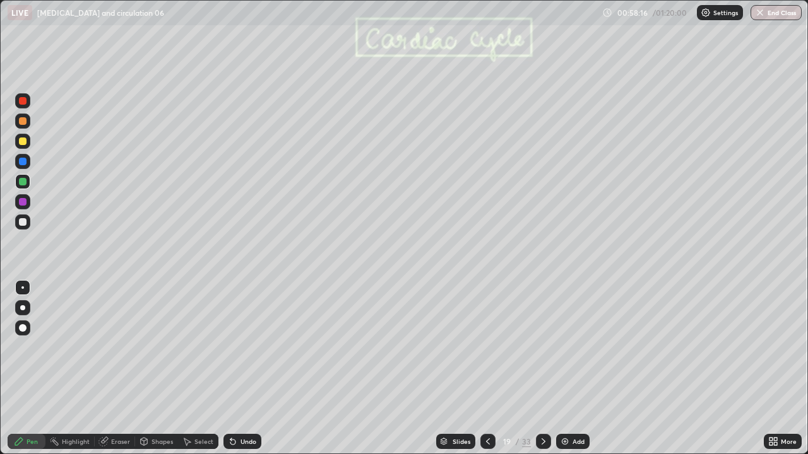
click at [567, 372] on div "Add" at bounding box center [572, 441] width 33 height 15
click at [23, 222] on div at bounding box center [23, 222] width 8 height 8
click at [25, 223] on div at bounding box center [23, 222] width 8 height 8
click at [236, 372] on icon at bounding box center [233, 442] width 10 height 10
click at [240, 372] on div "Undo" at bounding box center [242, 441] width 38 height 15
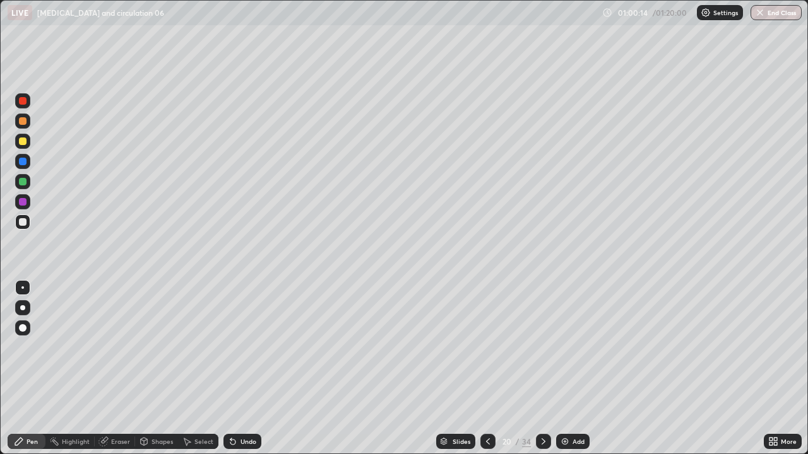
click at [247, 372] on div "Undo" at bounding box center [242, 441] width 38 height 15
click at [235, 372] on icon at bounding box center [233, 442] width 10 height 10
click at [239, 372] on div "Undo" at bounding box center [242, 441] width 38 height 15
click at [240, 372] on div "Undo" at bounding box center [242, 441] width 38 height 15
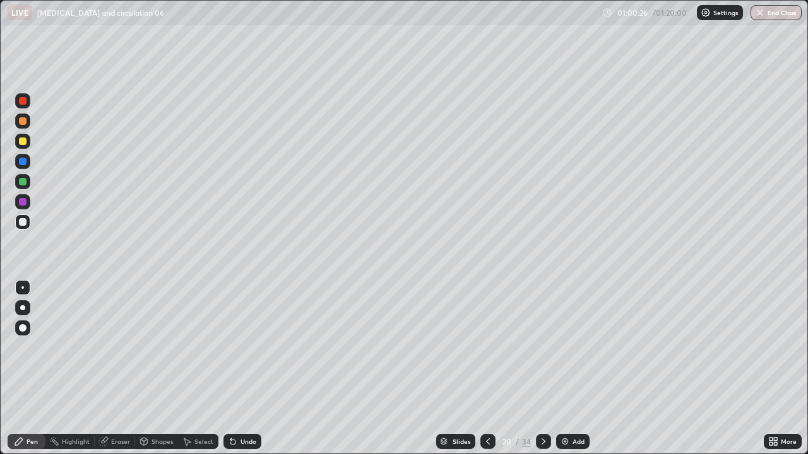
click at [240, 372] on div "Undo" at bounding box center [242, 441] width 38 height 15
click at [230, 372] on icon at bounding box center [232, 442] width 5 height 5
click at [83, 372] on div "Highlight" at bounding box center [76, 442] width 28 height 6
click at [32, 372] on div "Pen" at bounding box center [32, 442] width 11 height 6
click at [772, 372] on icon at bounding box center [773, 442] width 10 height 10
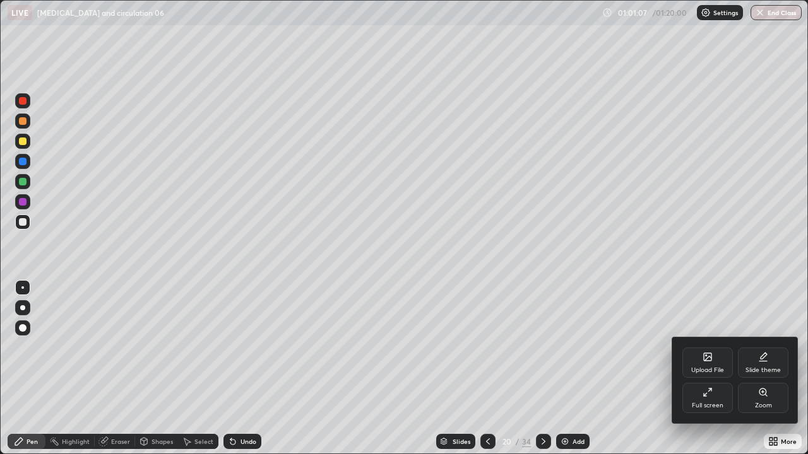
click at [710, 372] on icon at bounding box center [707, 392] width 10 height 10
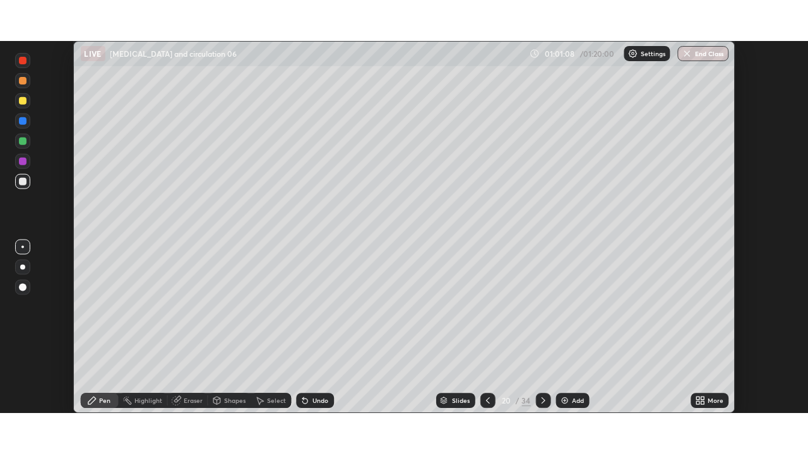
scroll to position [373, 809]
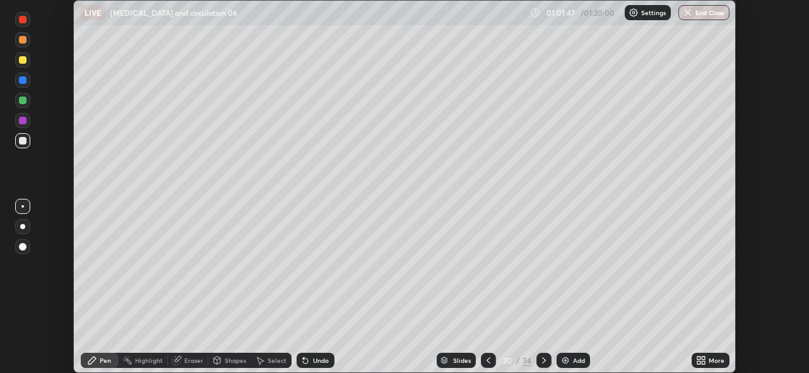
click at [311, 358] on div "Undo" at bounding box center [316, 360] width 38 height 15
click at [313, 357] on div "Undo" at bounding box center [321, 360] width 16 height 6
click at [310, 356] on div "Undo" at bounding box center [316, 360] width 38 height 15
click at [311, 355] on div "Undo" at bounding box center [316, 360] width 38 height 15
click at [309, 355] on div "Undo" at bounding box center [316, 360] width 38 height 15
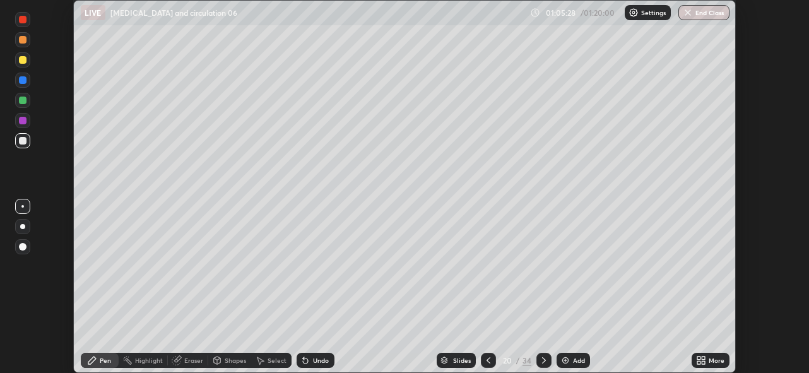
click at [268, 363] on div "Select" at bounding box center [277, 360] width 19 height 6
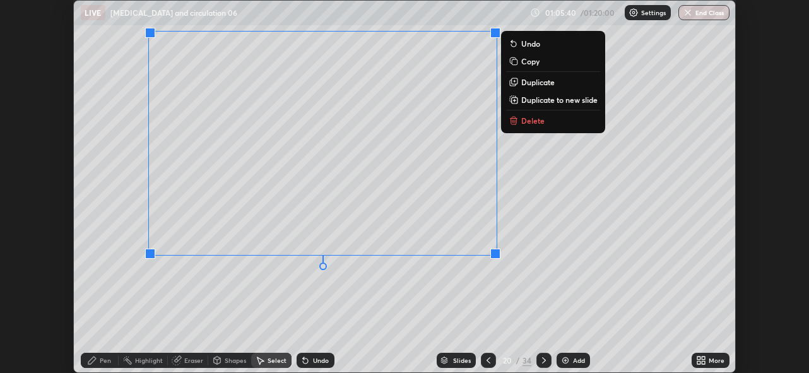
click at [561, 224] on div "0 ° Undo Copy Duplicate Duplicate to new slide Delete" at bounding box center [405, 187] width 662 height 372
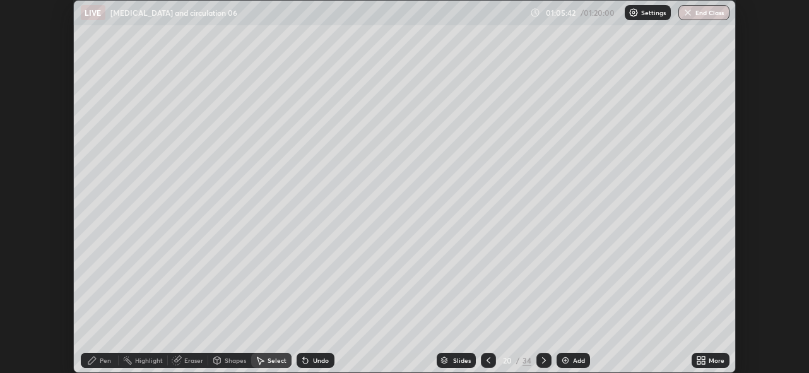
click at [103, 361] on div "Pen" at bounding box center [105, 360] width 11 height 6
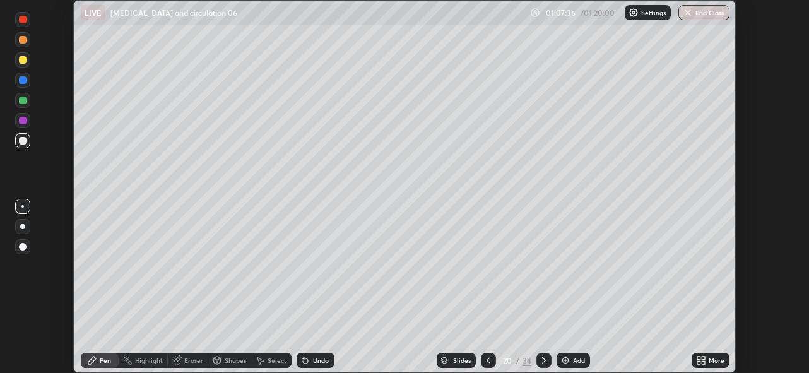
click at [268, 362] on div "Select" at bounding box center [277, 360] width 19 height 6
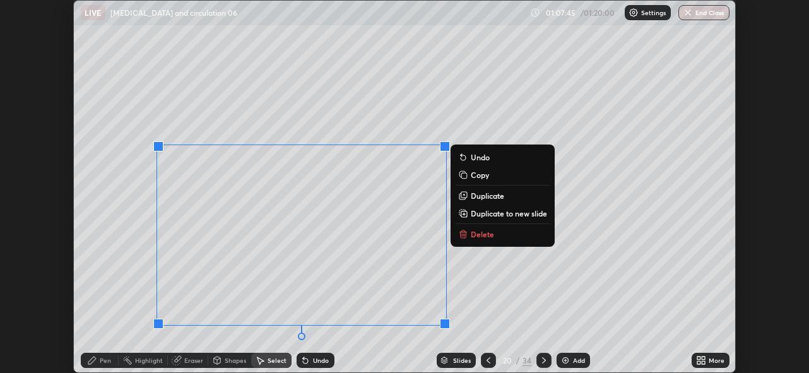
click at [417, 131] on div "0 ° Undo Copy Duplicate Duplicate to new slide Delete" at bounding box center [405, 187] width 662 height 372
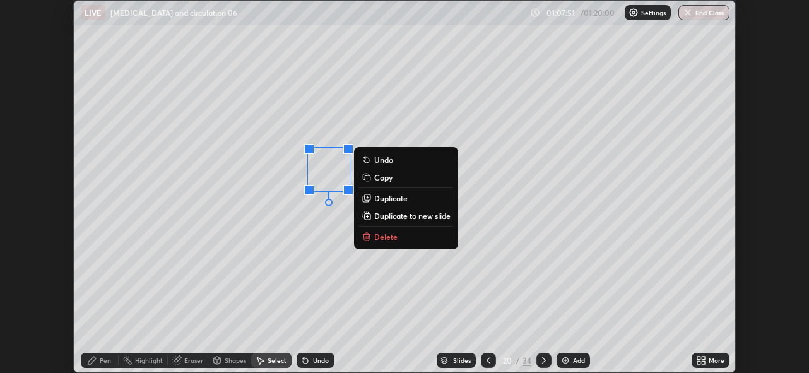
click at [497, 180] on div "0 ° Undo Copy Duplicate Duplicate to new slide Delete" at bounding box center [405, 187] width 662 height 372
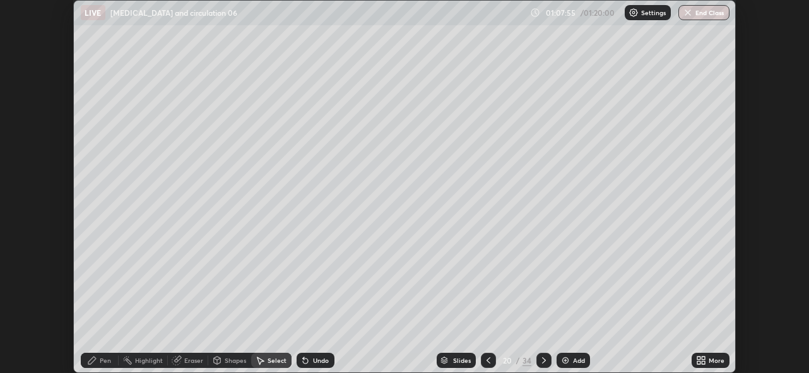
click at [304, 361] on icon at bounding box center [305, 360] width 5 height 5
click at [306, 360] on icon at bounding box center [305, 360] width 5 height 5
click at [304, 361] on icon at bounding box center [305, 360] width 5 height 5
click at [435, 140] on div "0 ° Undo Copy Duplicate Duplicate to new slide Delete" at bounding box center [405, 187] width 662 height 372
click at [109, 358] on div "Pen" at bounding box center [105, 360] width 11 height 6
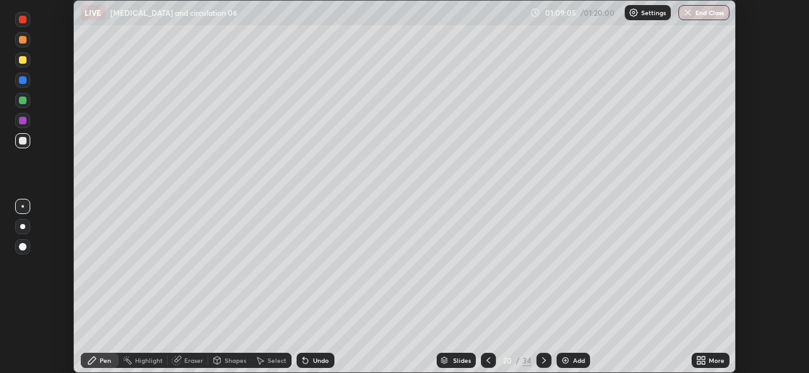
click at [313, 362] on div "Undo" at bounding box center [321, 360] width 16 height 6
click at [303, 360] on icon at bounding box center [305, 360] width 5 height 5
click at [304, 363] on icon at bounding box center [305, 360] width 5 height 5
click at [304, 362] on icon at bounding box center [305, 360] width 5 height 5
click at [305, 362] on icon at bounding box center [305, 360] width 5 height 5
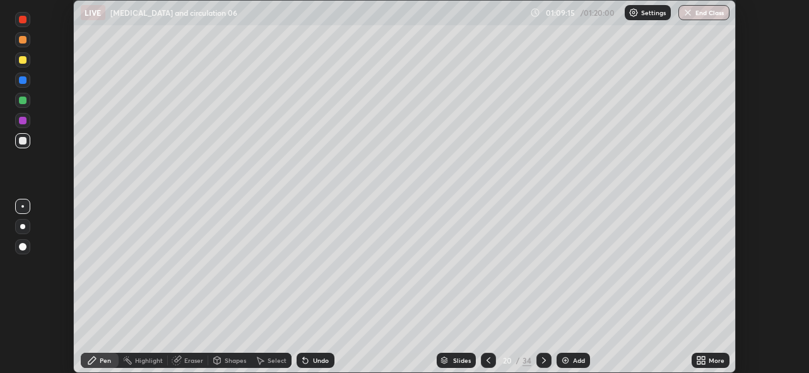
click at [303, 361] on icon at bounding box center [305, 360] width 5 height 5
click at [560, 360] on img at bounding box center [565, 360] width 10 height 10
click at [698, 358] on icon at bounding box center [698, 357] width 3 height 3
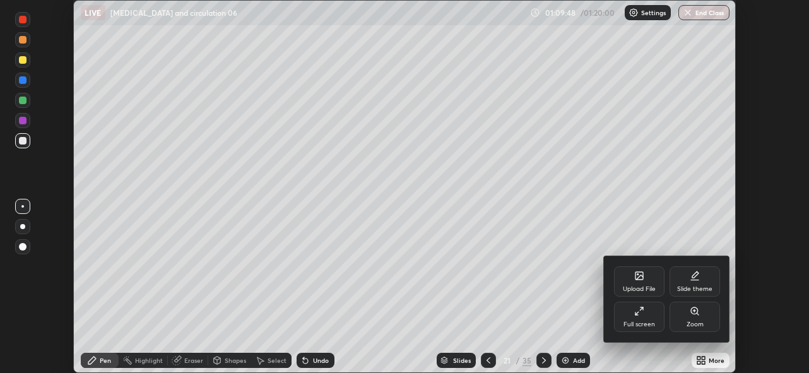
click at [634, 316] on div "Full screen" at bounding box center [639, 317] width 50 height 30
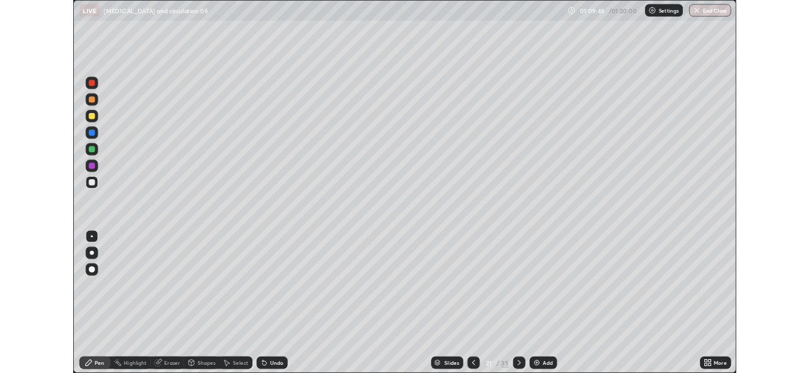
scroll to position [454, 808]
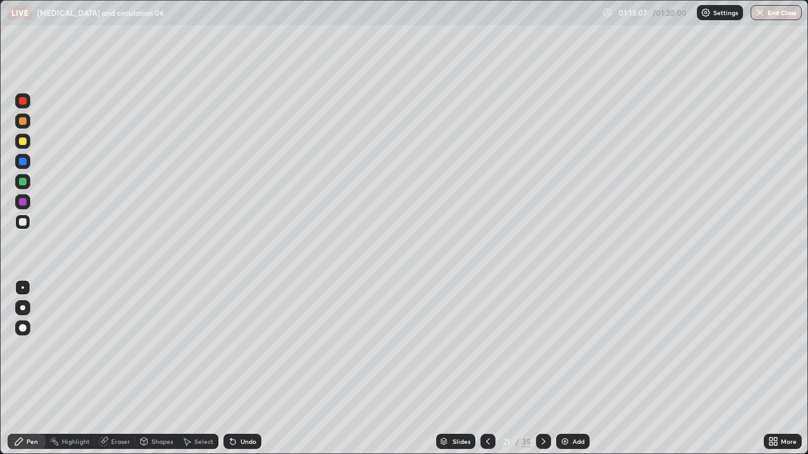
click at [541, 372] on icon at bounding box center [543, 442] width 10 height 10
click at [485, 372] on icon at bounding box center [488, 442] width 10 height 10
click at [486, 372] on icon at bounding box center [488, 442] width 10 height 10
click at [758, 15] on img "button" at bounding box center [760, 13] width 10 height 10
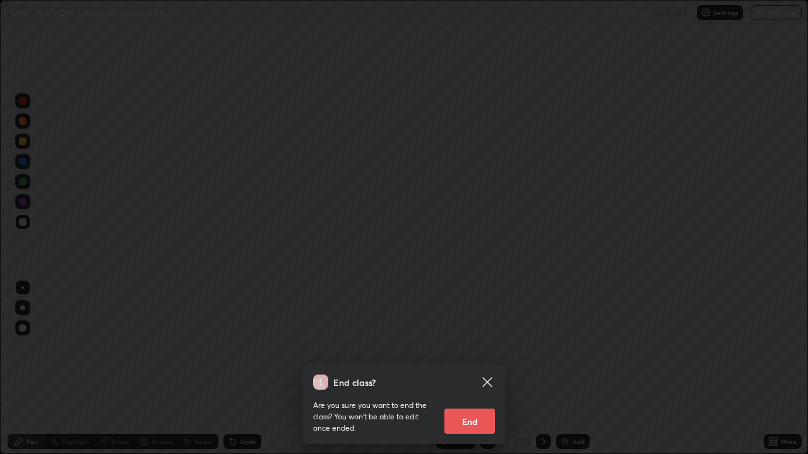
click at [485, 372] on button "End" at bounding box center [469, 421] width 50 height 25
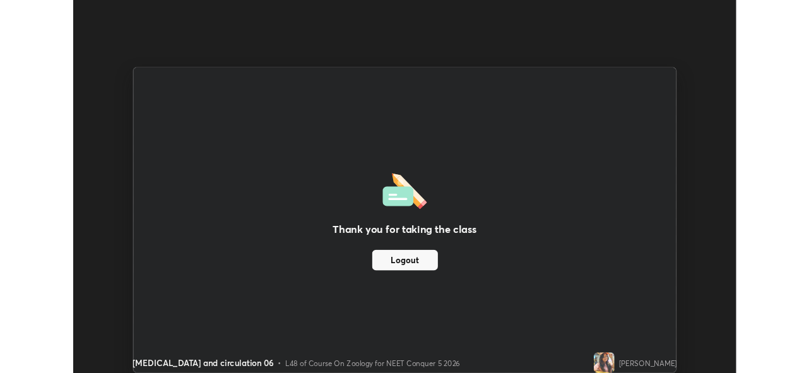
scroll to position [373, 809]
